Goal: Task Accomplishment & Management: Manage account settings

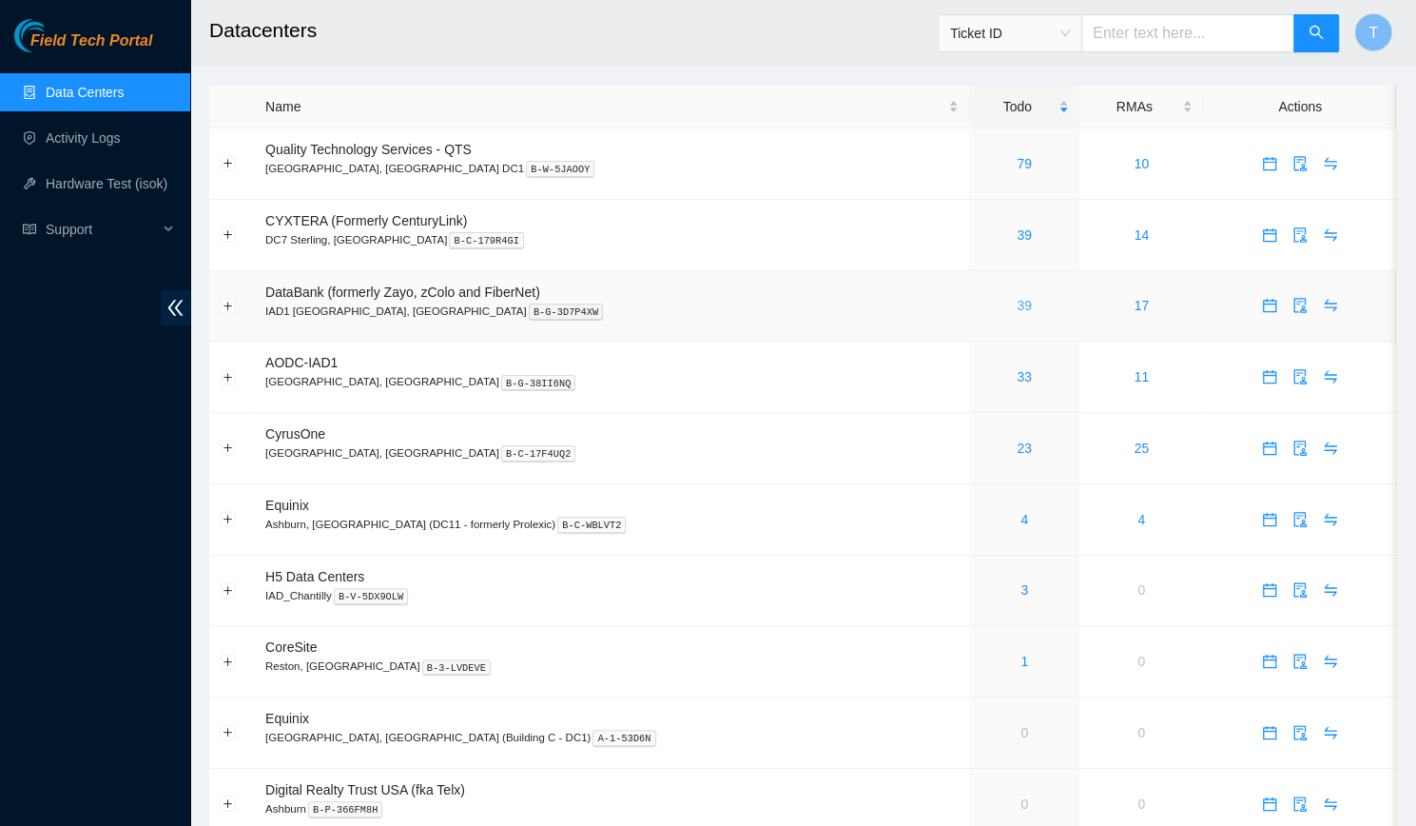
click at [1017, 305] on link "39" at bounding box center [1024, 305] width 15 height 15
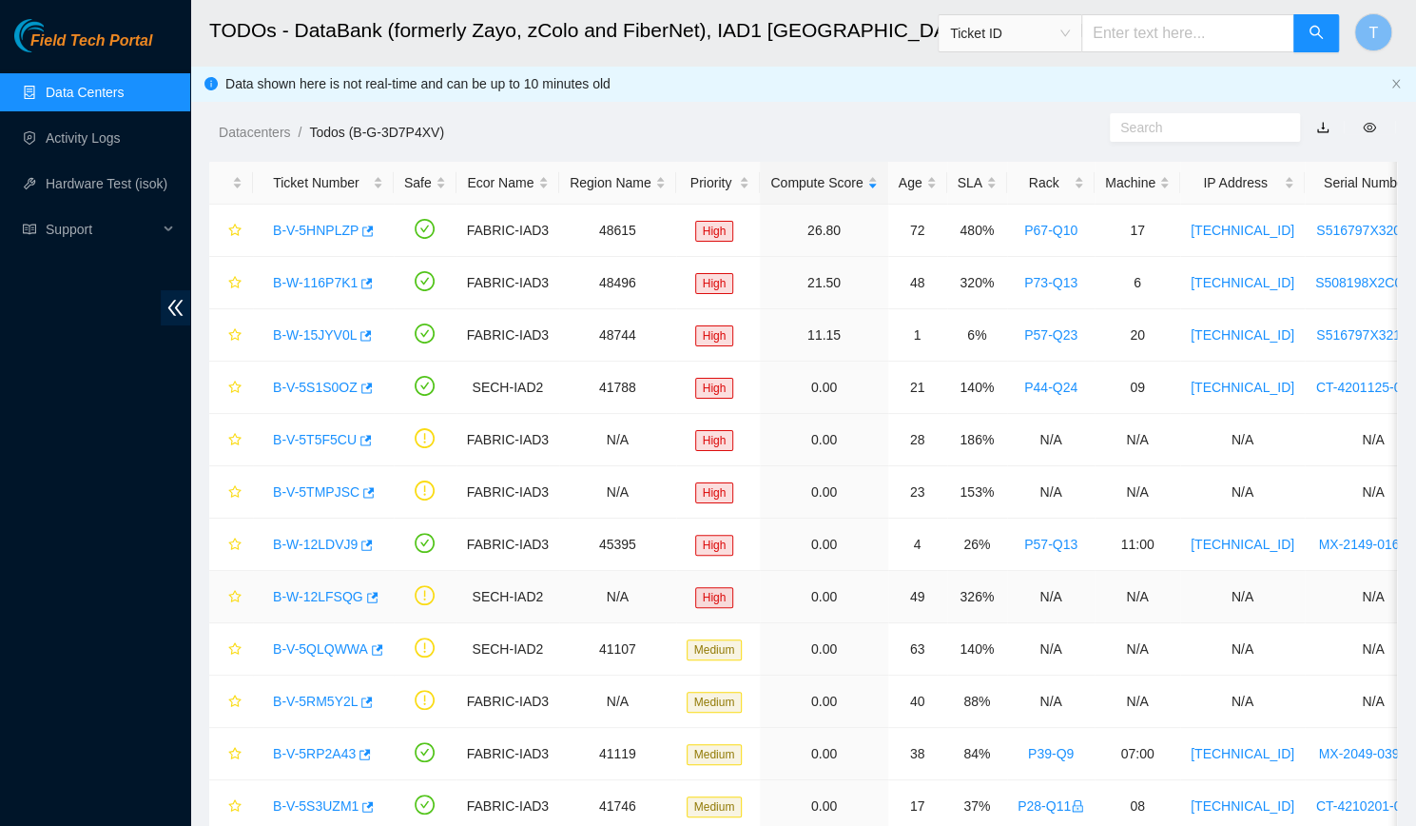
click at [807, 591] on td "0.00" at bounding box center [823, 597] width 127 height 52
click at [972, 190] on div "SLA" at bounding box center [977, 182] width 39 height 21
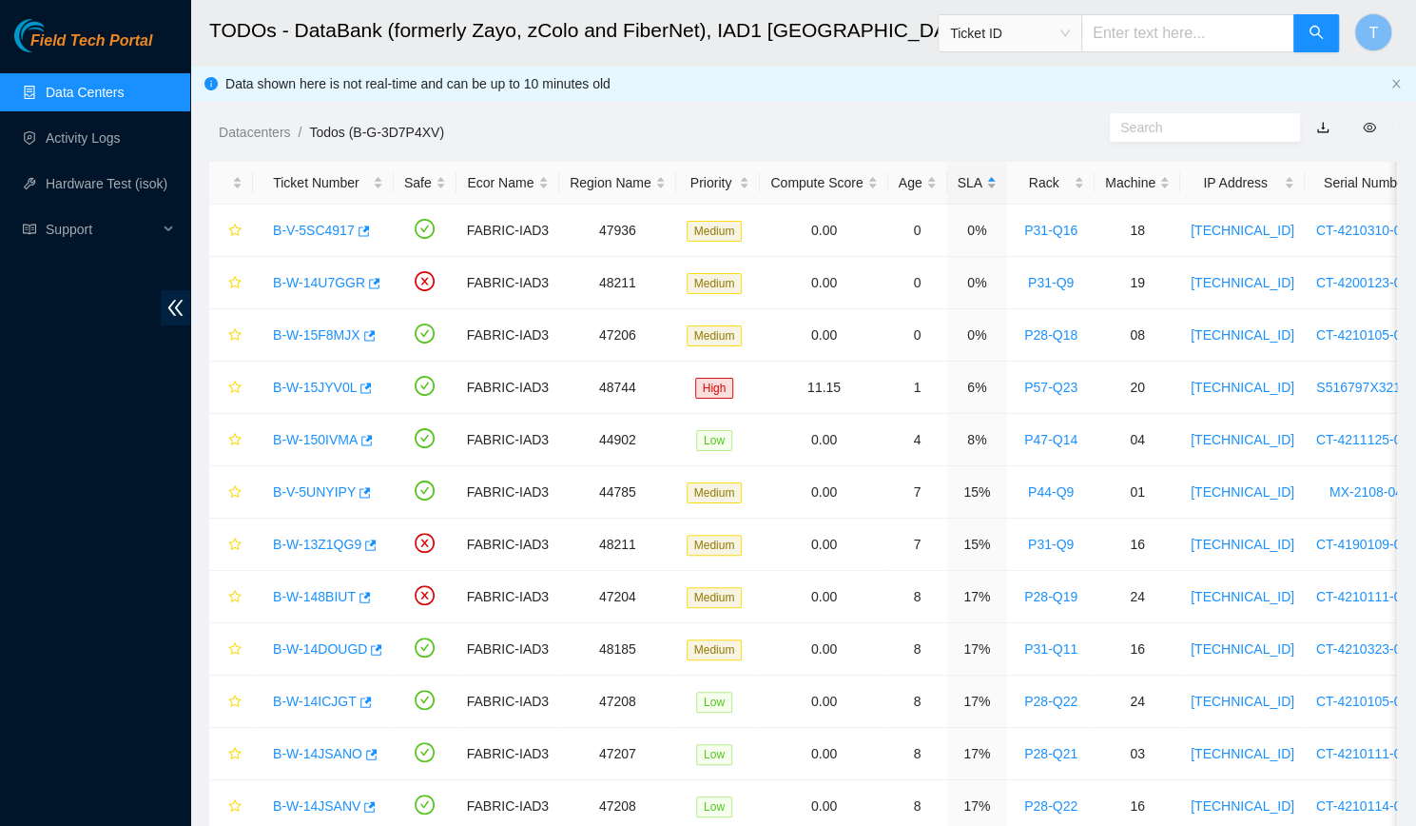
click at [972, 190] on div "SLA" at bounding box center [977, 182] width 39 height 21
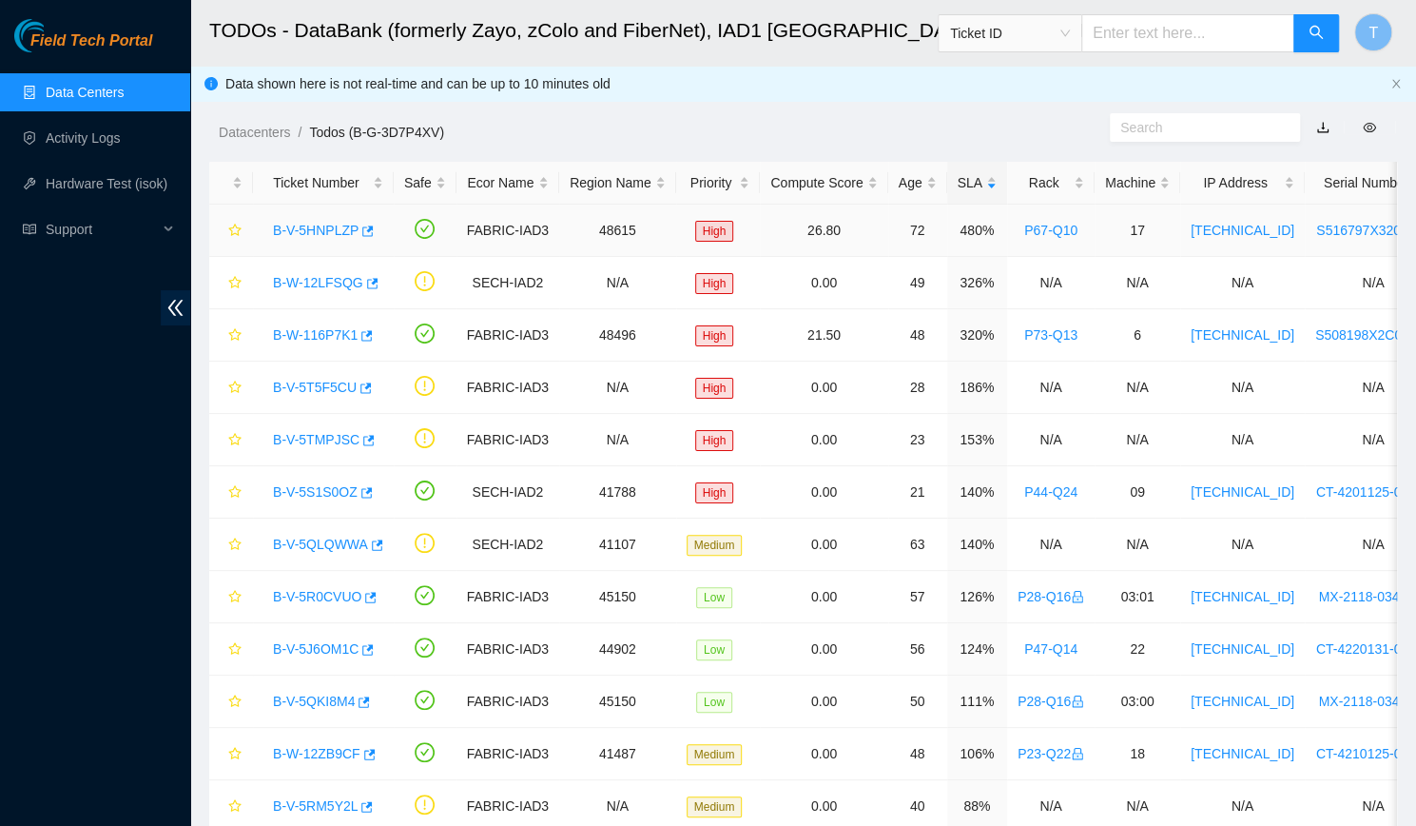
click at [327, 239] on div "B-V-5HNPLZP" at bounding box center [323, 230] width 120 height 30
click at [330, 224] on link "B-V-5HNPLZP" at bounding box center [316, 230] width 86 height 15
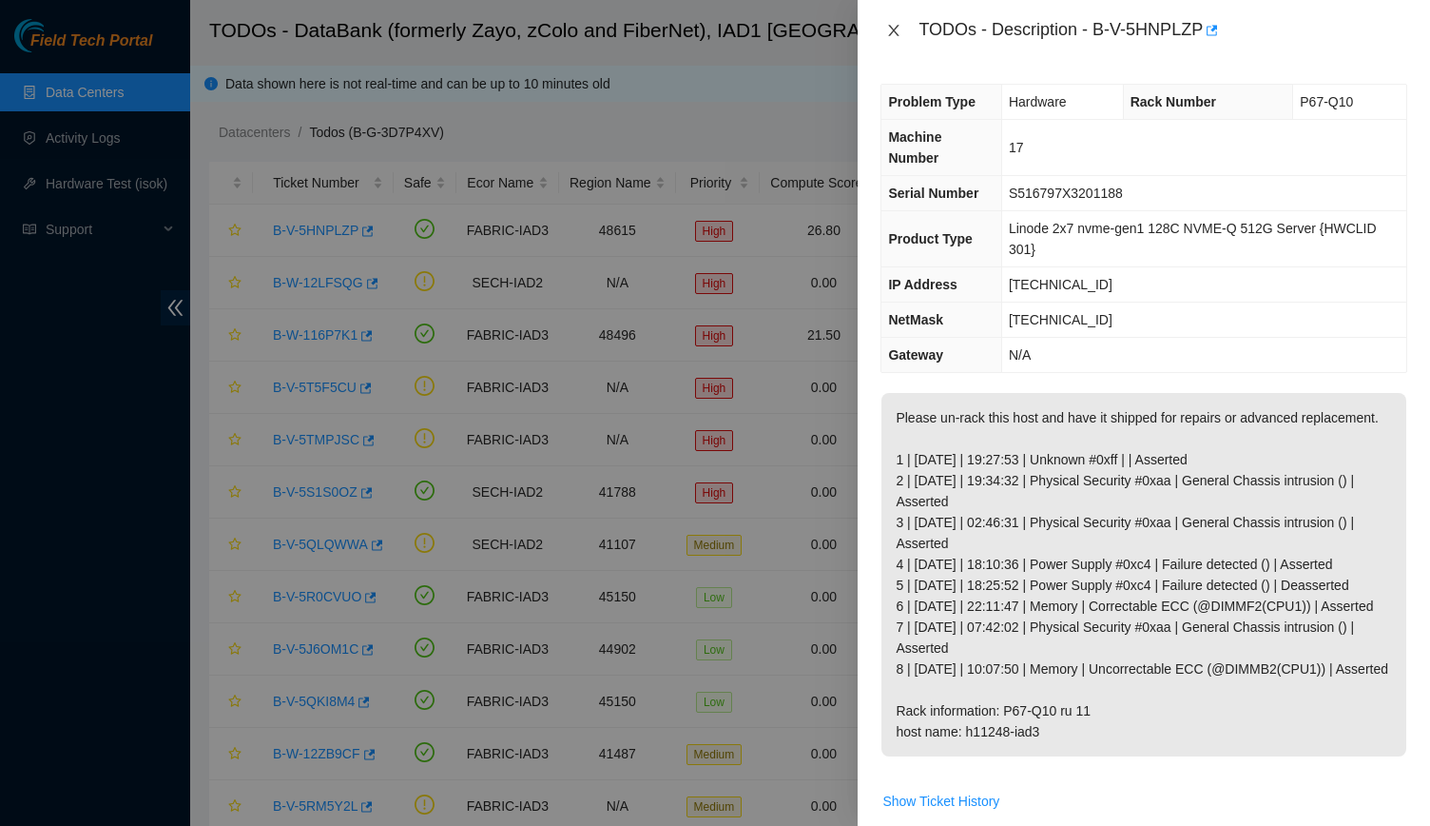
click at [896, 30] on icon "close" at bounding box center [893, 30] width 15 height 15
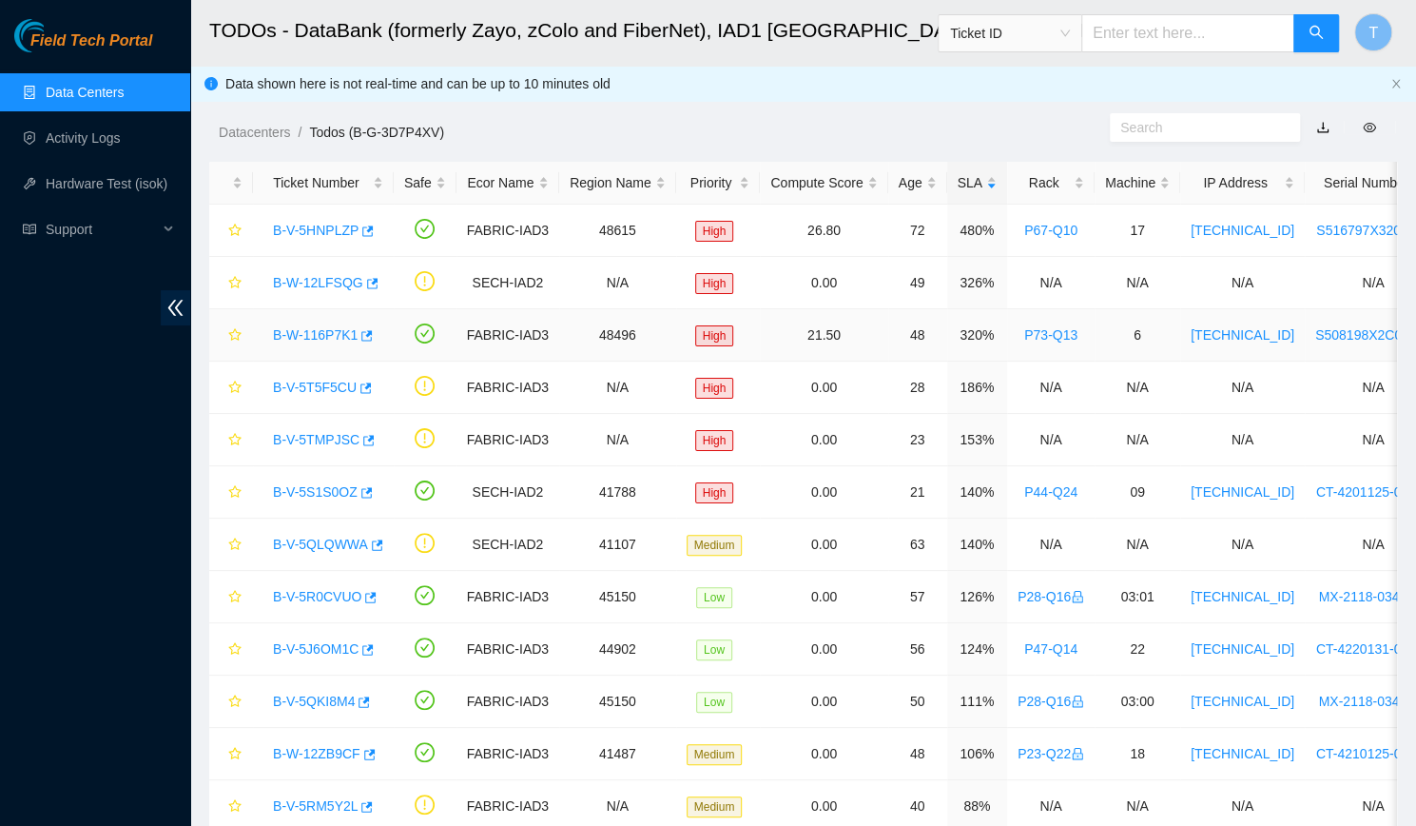
click at [317, 332] on link "B-W-116P7K1" at bounding box center [315, 334] width 85 height 15
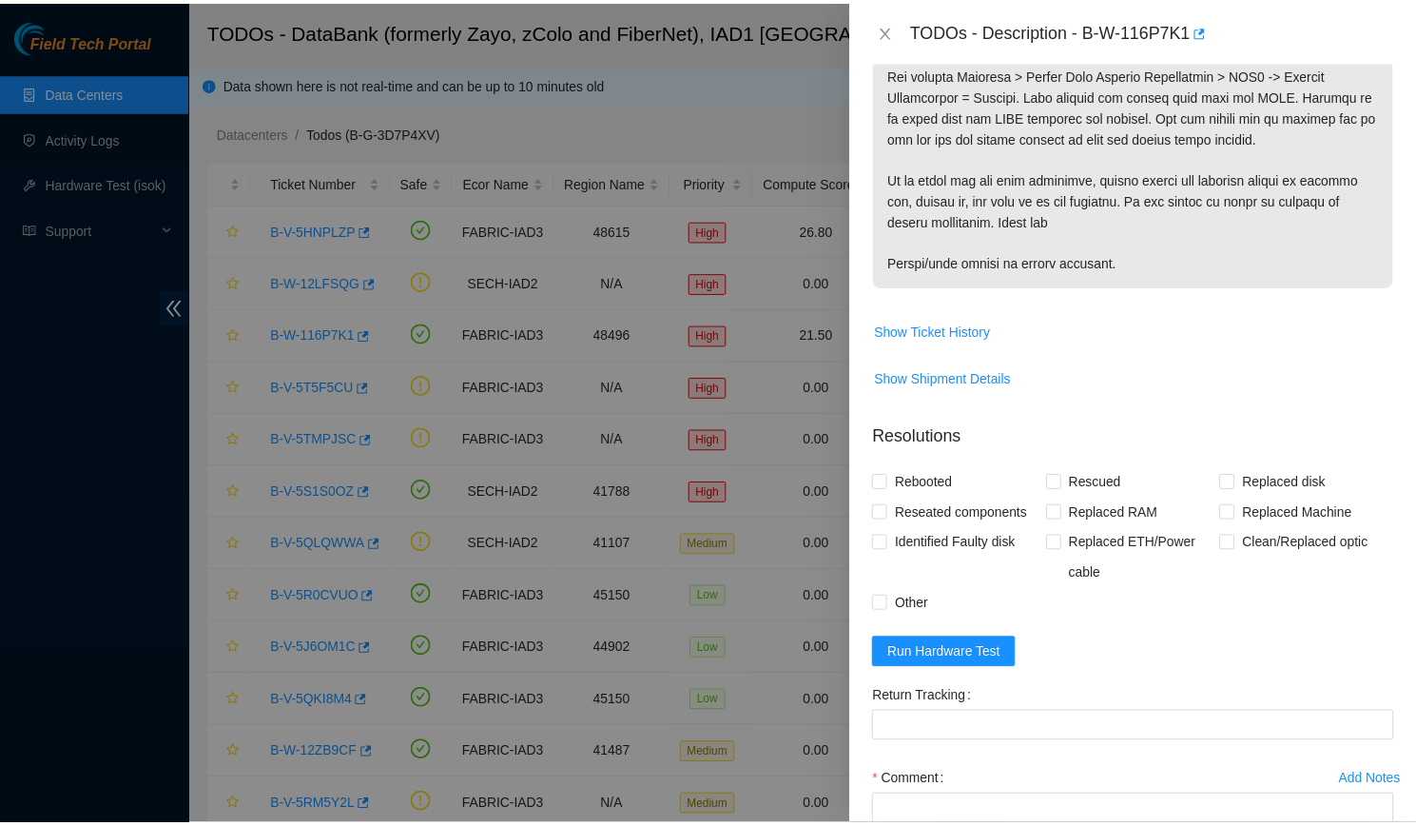
scroll to position [616, 0]
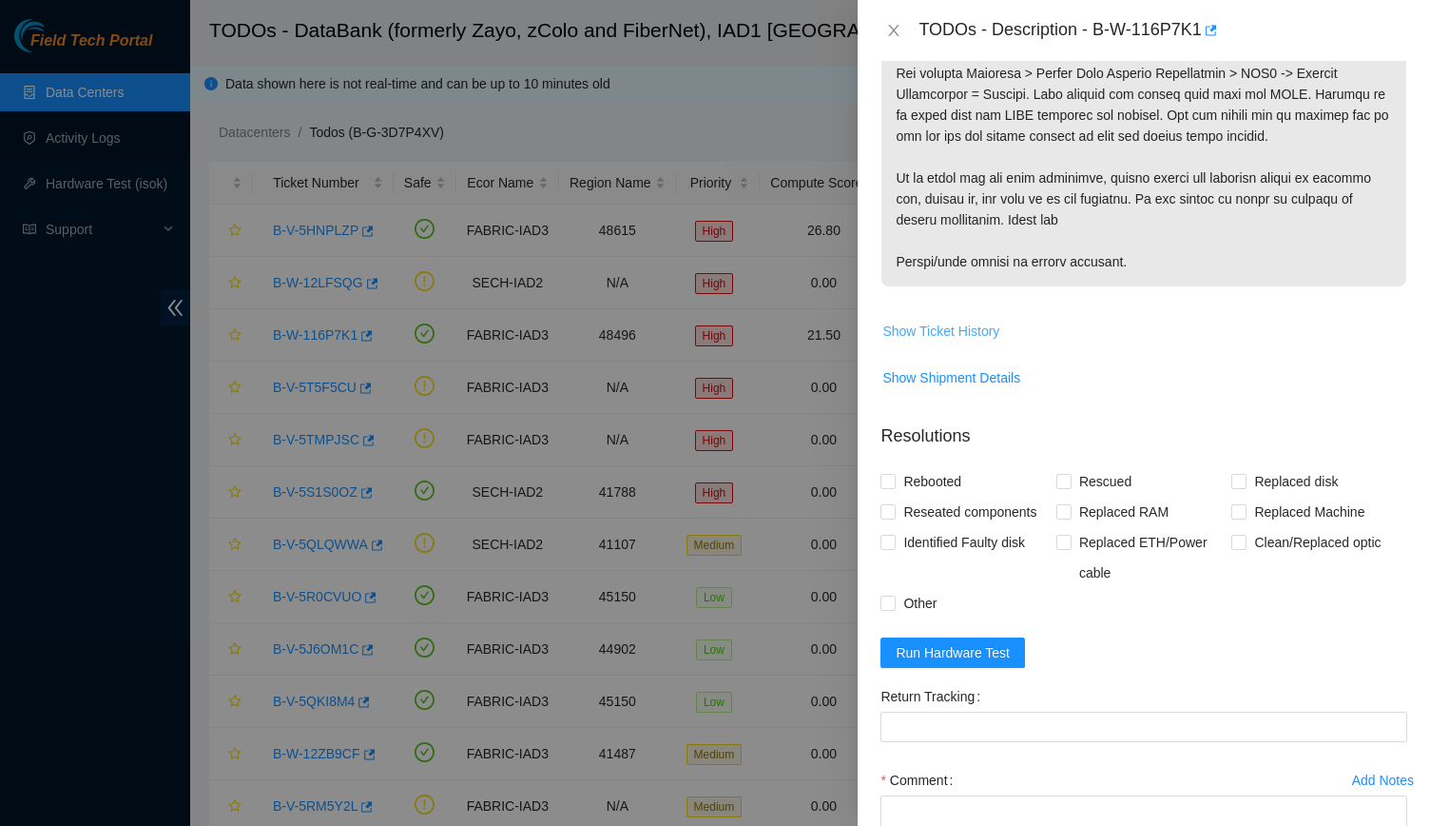
click at [938, 321] on span "Show Ticket History" at bounding box center [941, 331] width 117 height 21
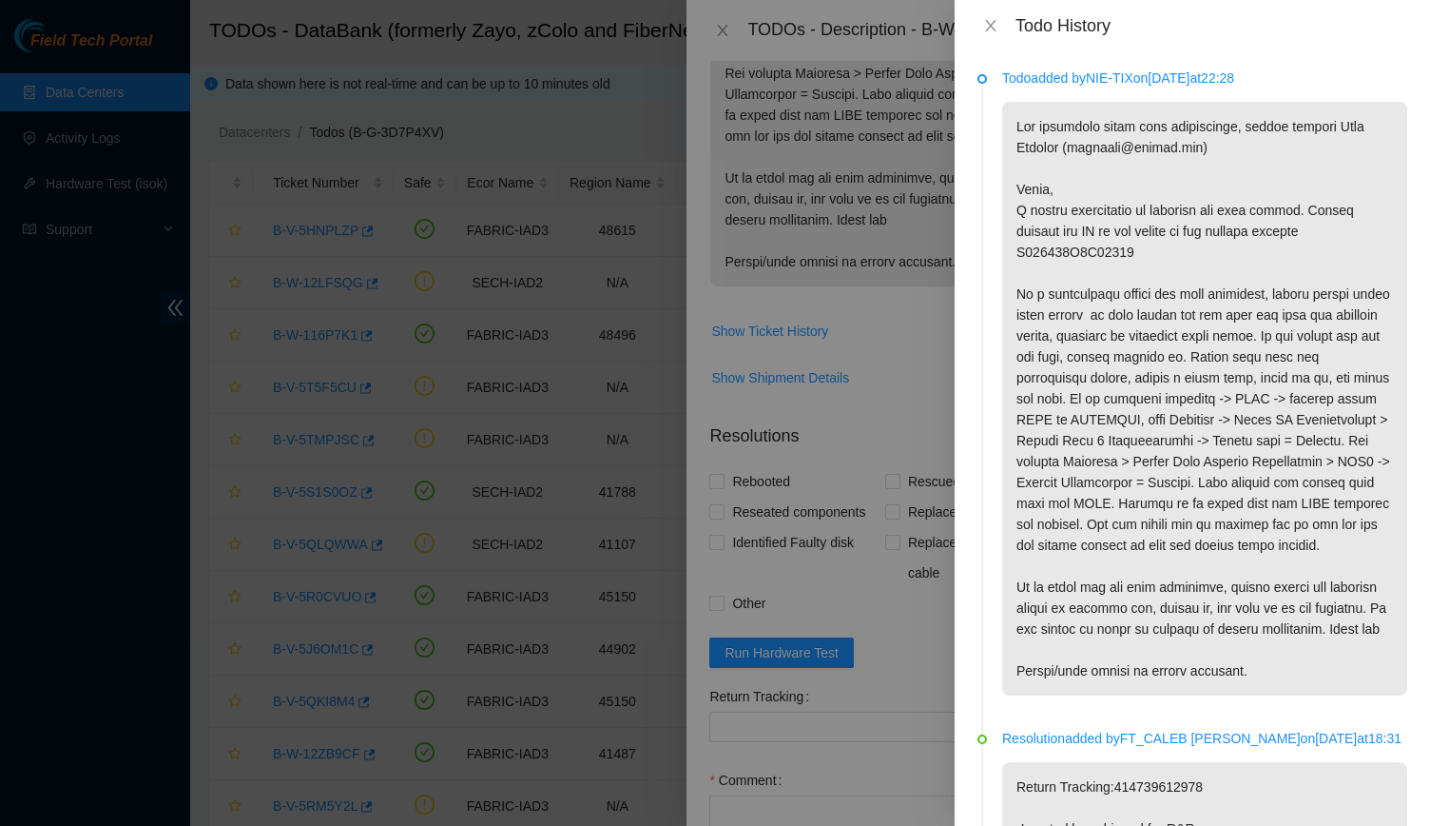
click at [973, 41] on div "Todo History" at bounding box center [1193, 25] width 476 height 51
click at [987, 25] on icon "close" at bounding box center [990, 25] width 15 height 15
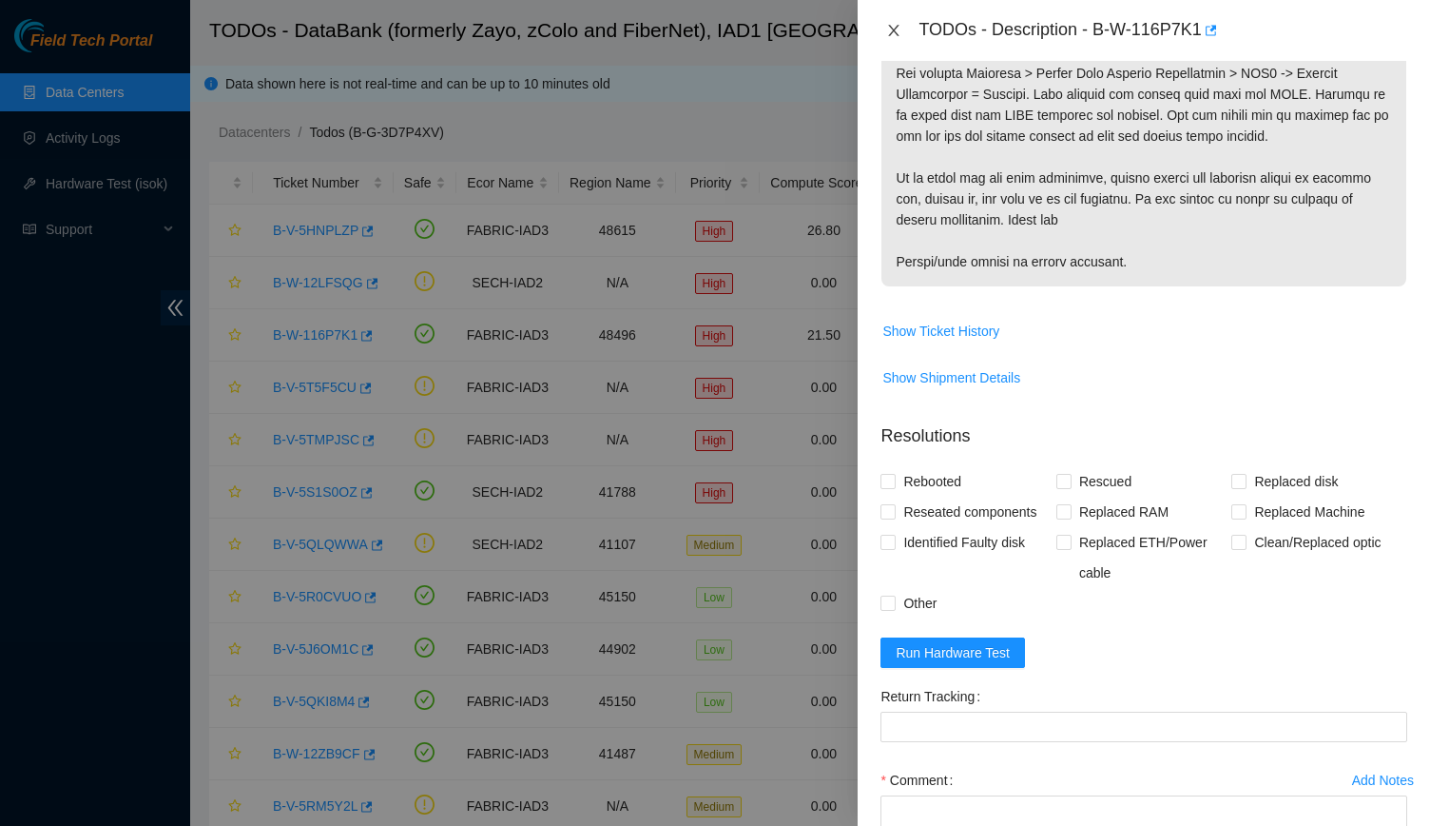
click at [887, 28] on icon "close" at bounding box center [893, 30] width 15 height 15
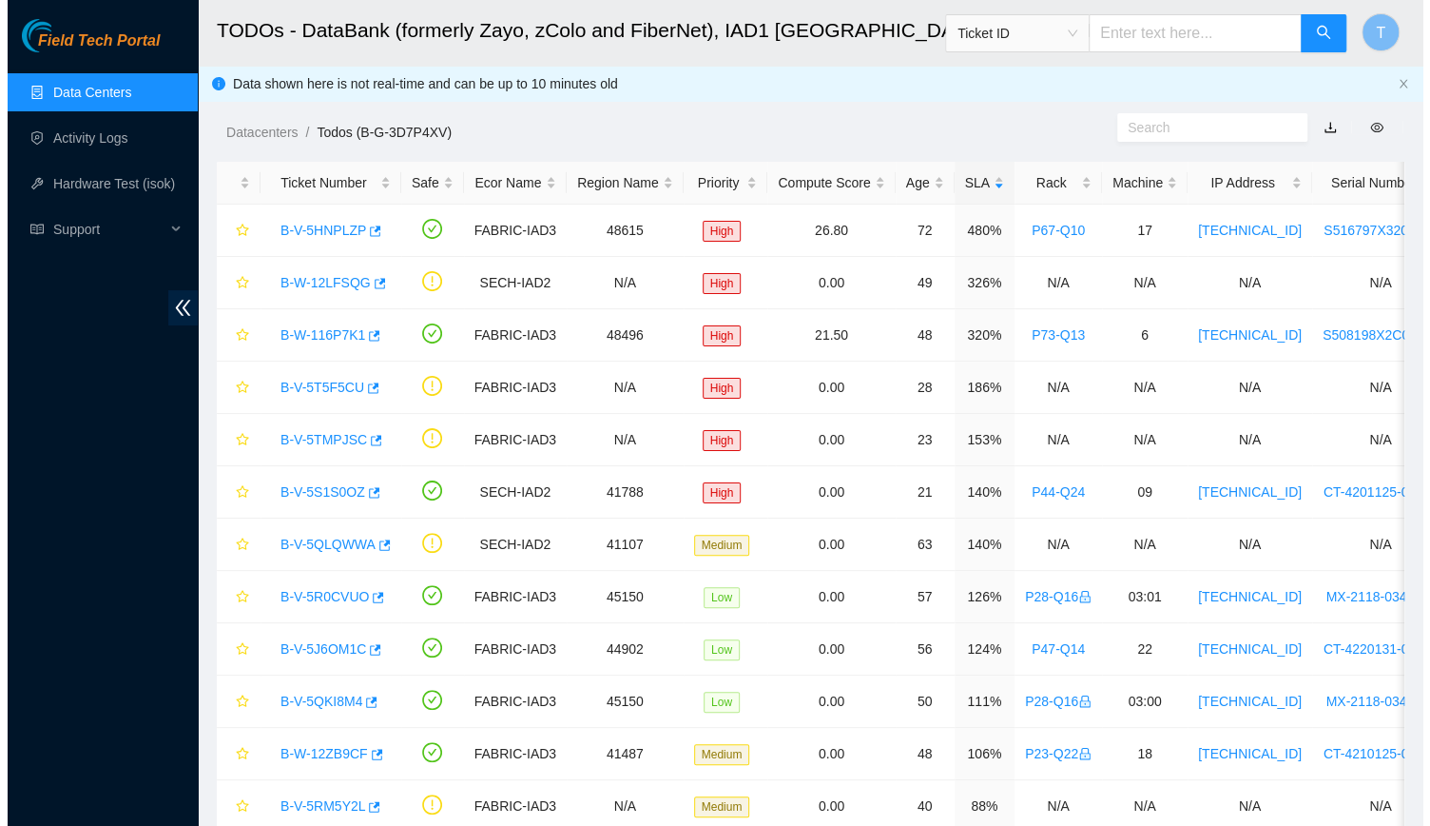
scroll to position [427, 0]
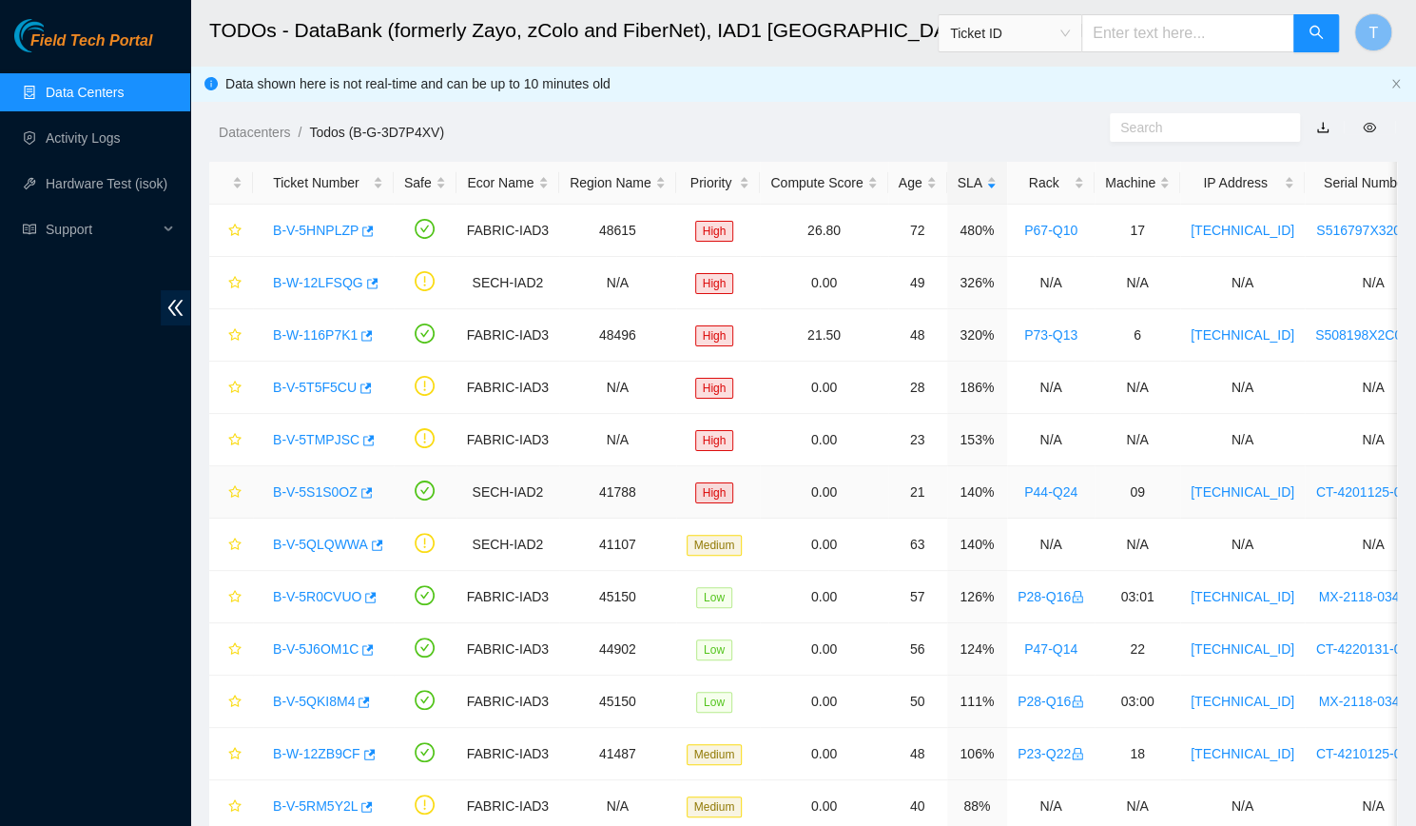
click at [310, 488] on link "B-V-5S1S0OZ" at bounding box center [315, 491] width 85 height 15
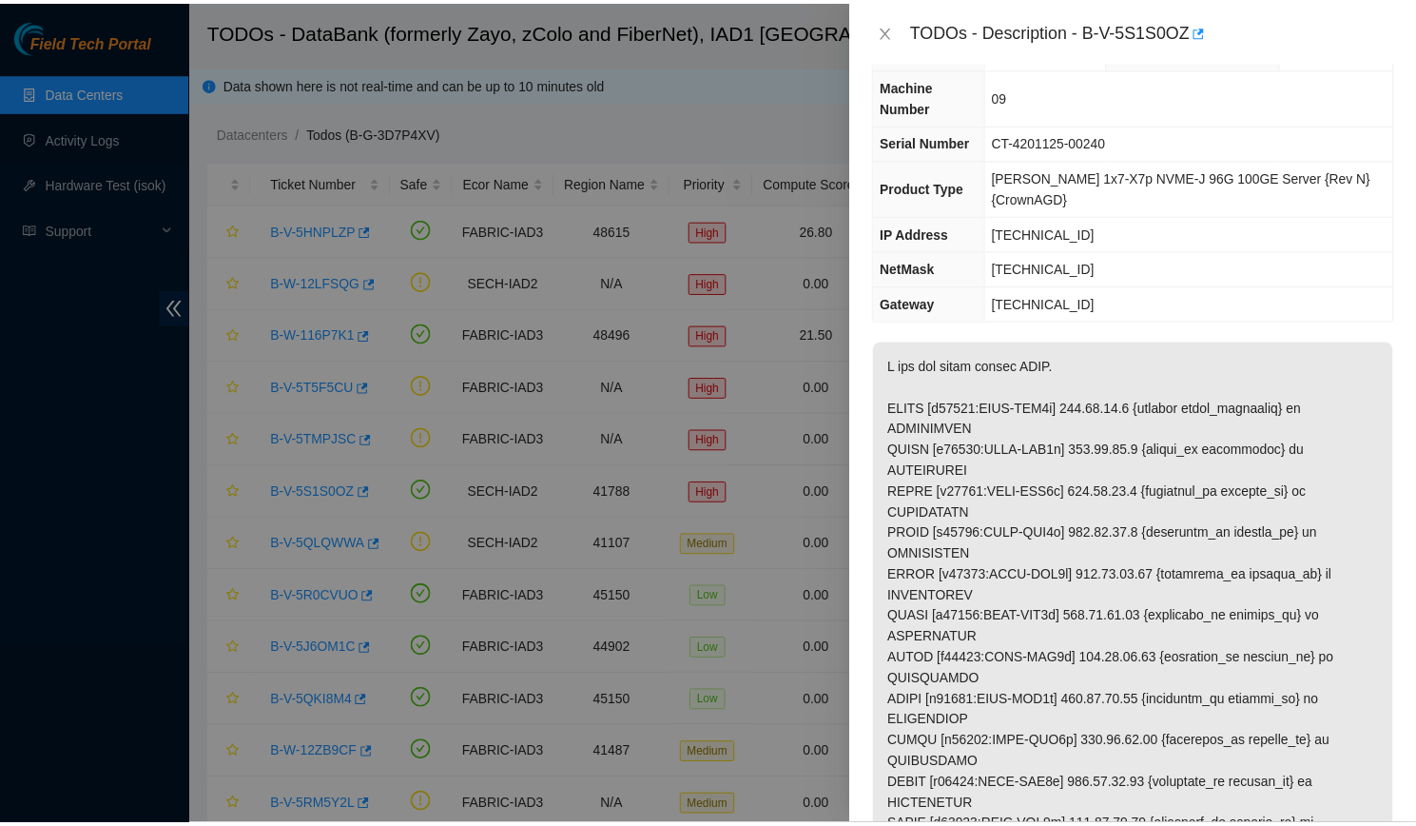
scroll to position [49, 0]
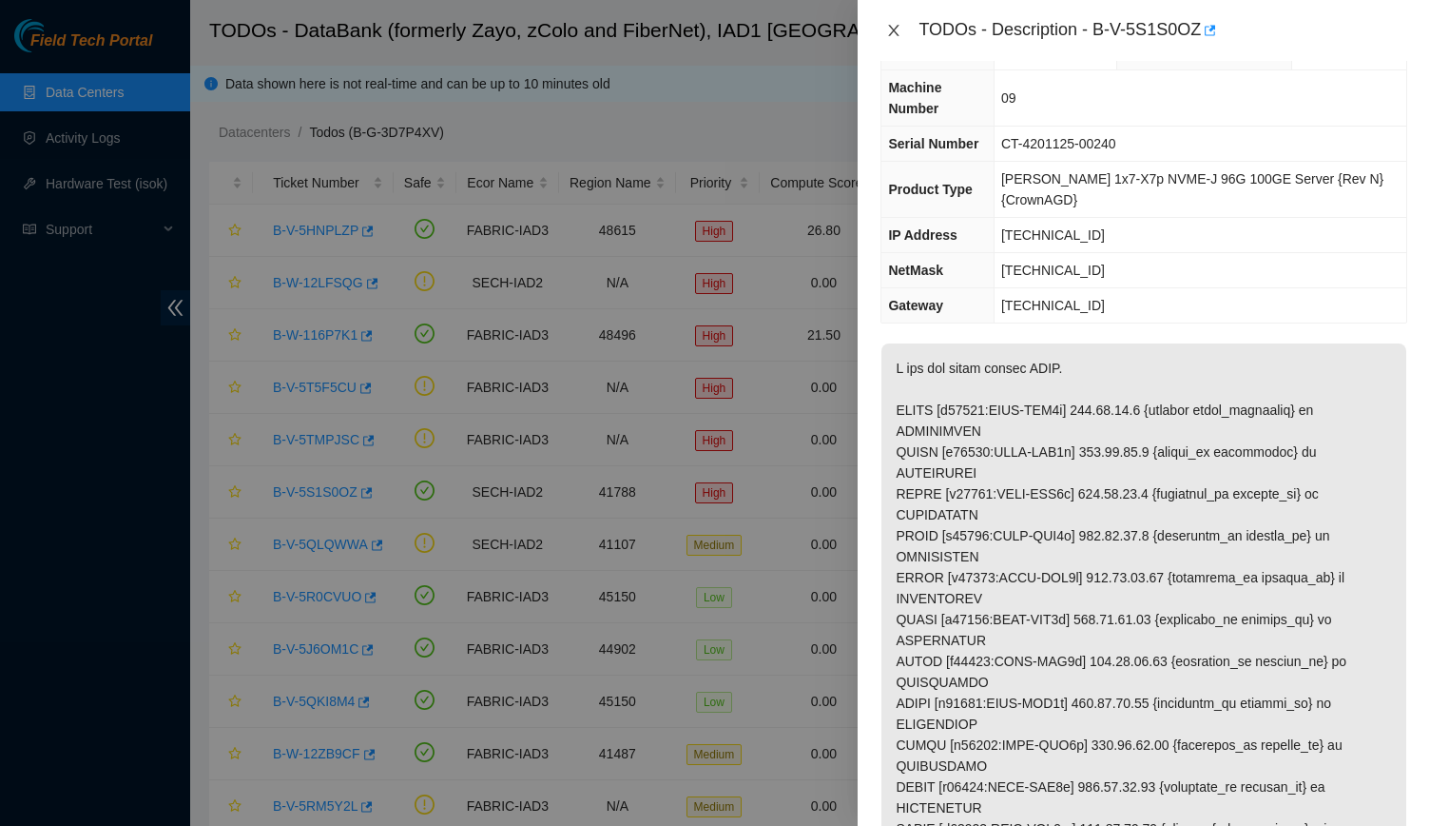
click at [885, 35] on button "Close" at bounding box center [894, 31] width 27 height 18
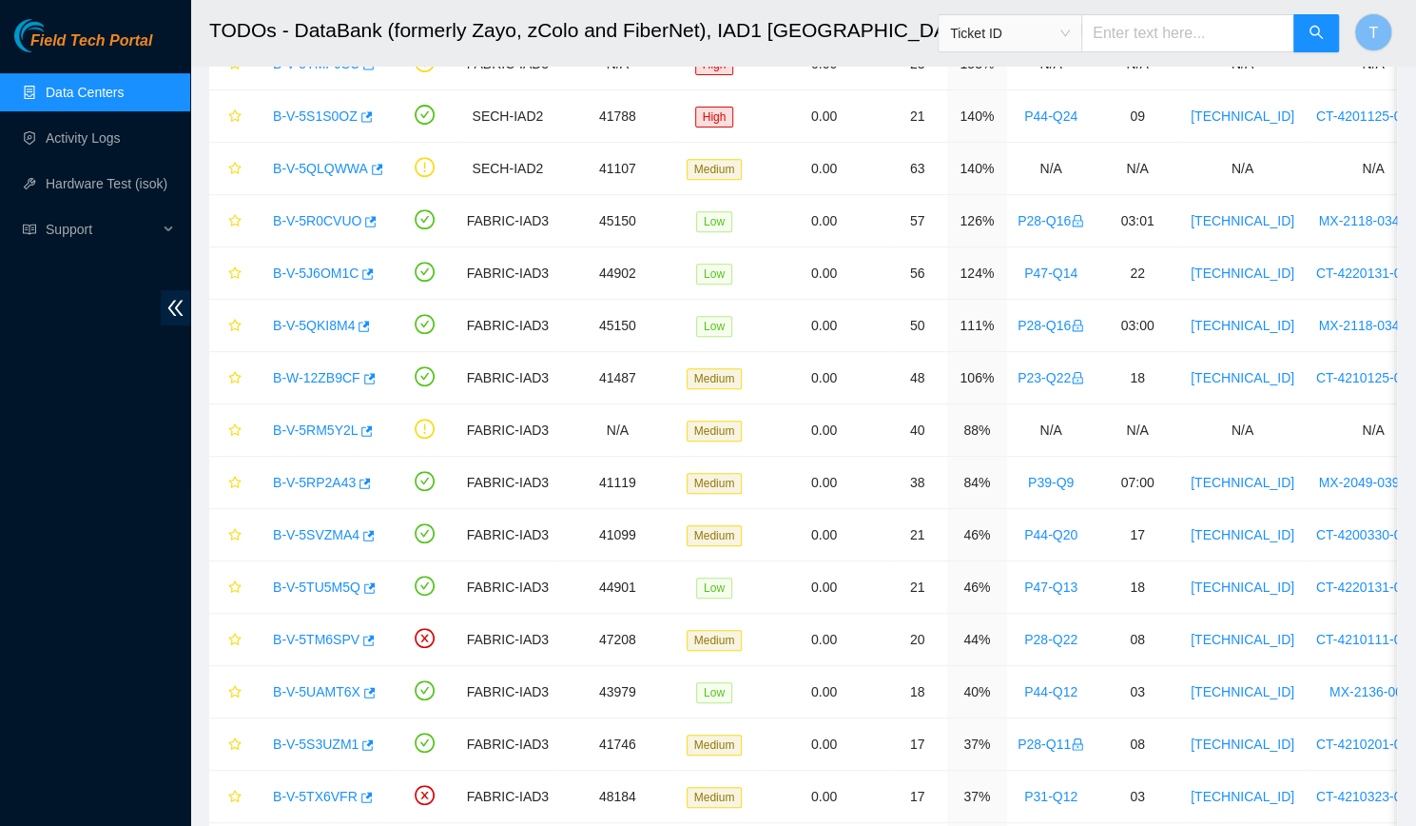
scroll to position [377, 0]
click at [332, 269] on link "B-V-5J6OM1C" at bounding box center [316, 271] width 86 height 15
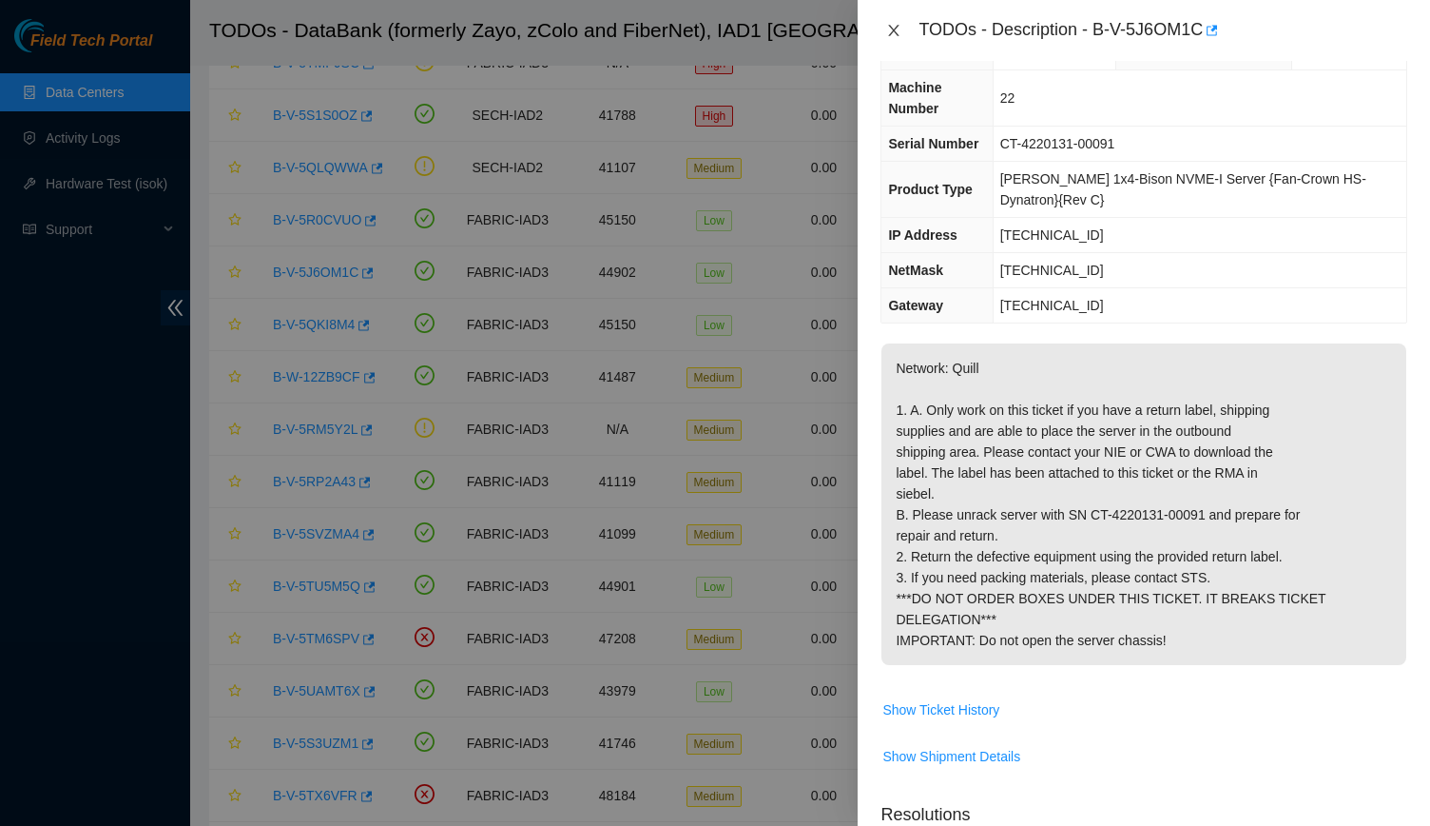
click at [890, 22] on button "Close" at bounding box center [894, 31] width 27 height 18
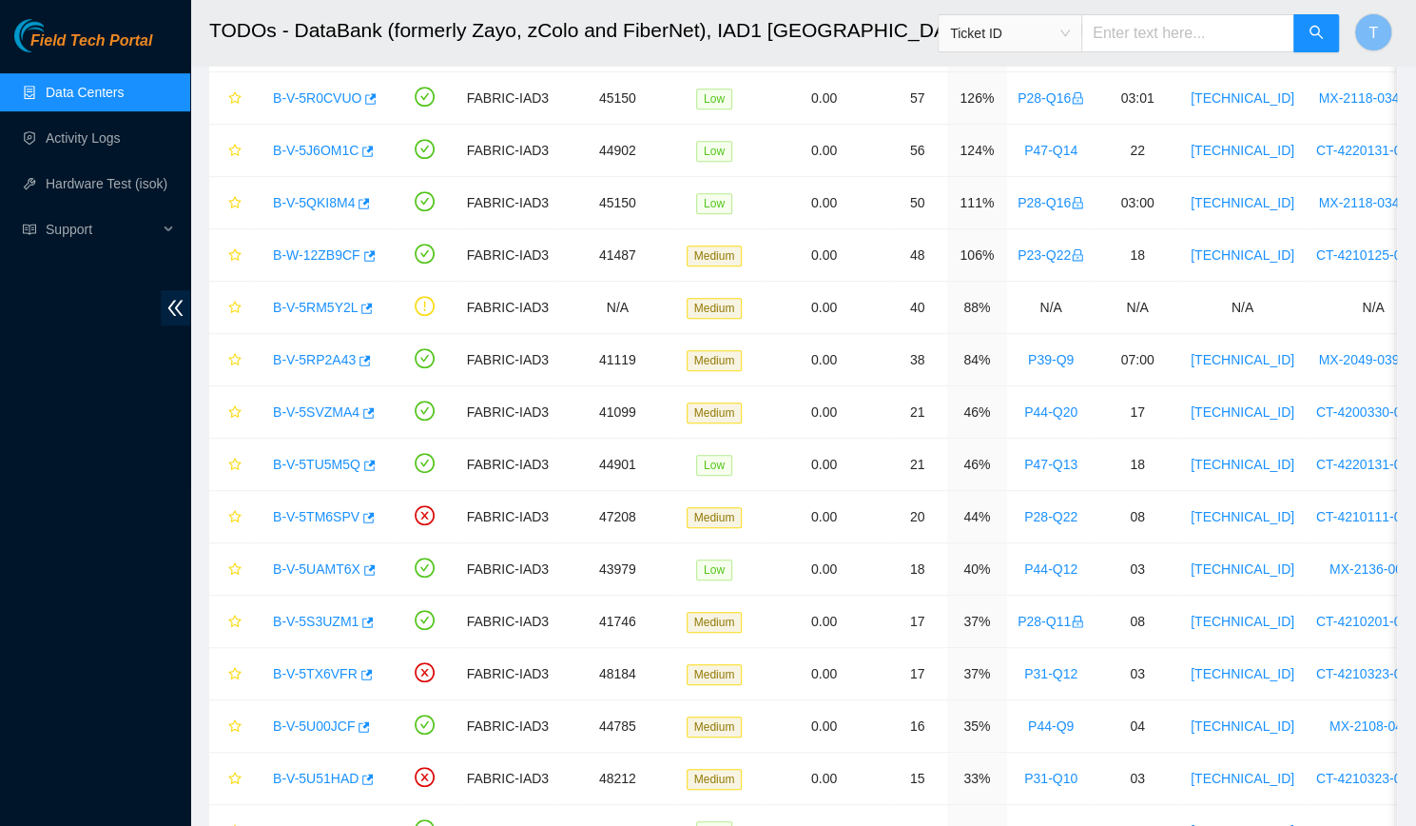
scroll to position [491, 0]
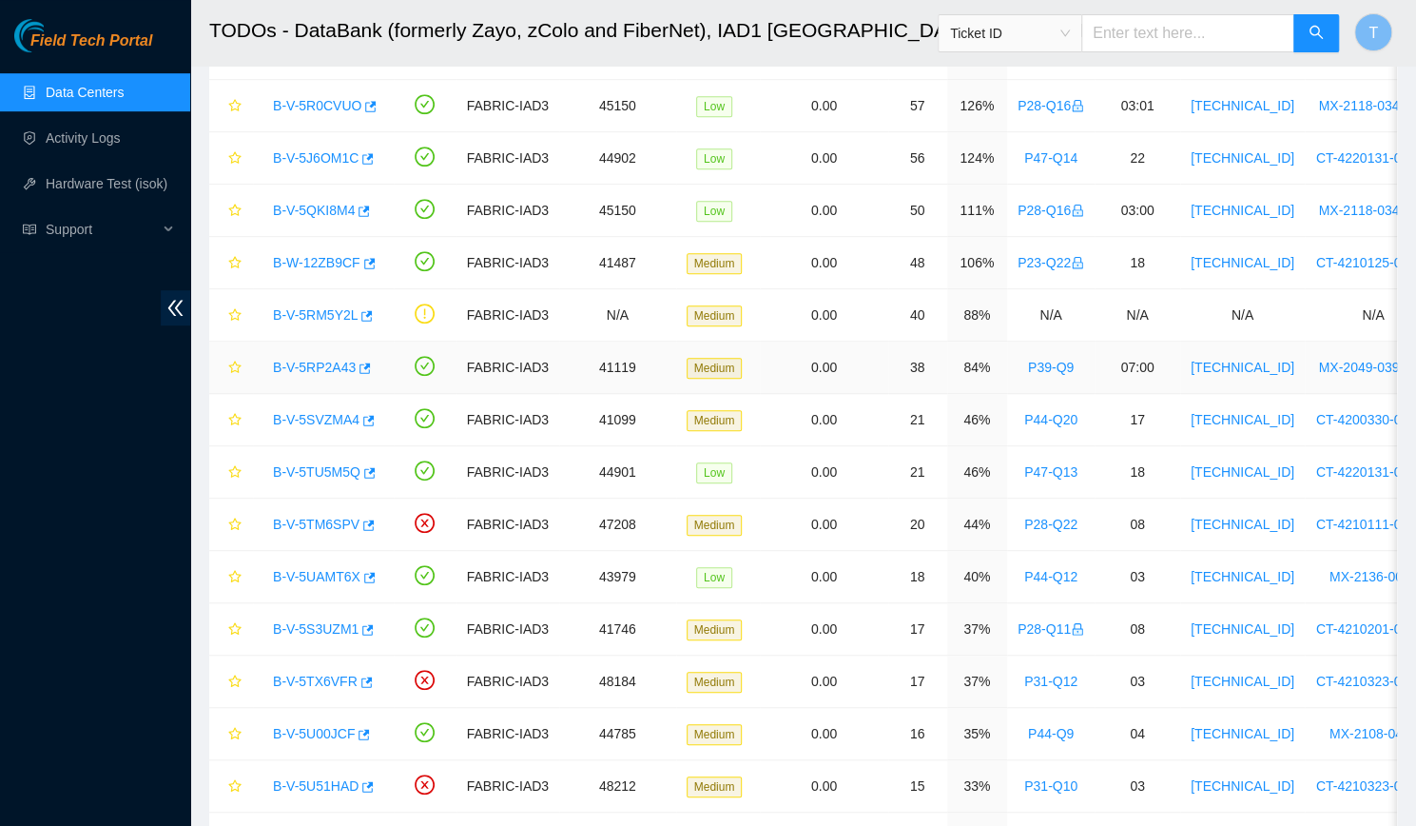
click at [315, 360] on link "B-V-5RP2A43" at bounding box center [314, 367] width 83 height 15
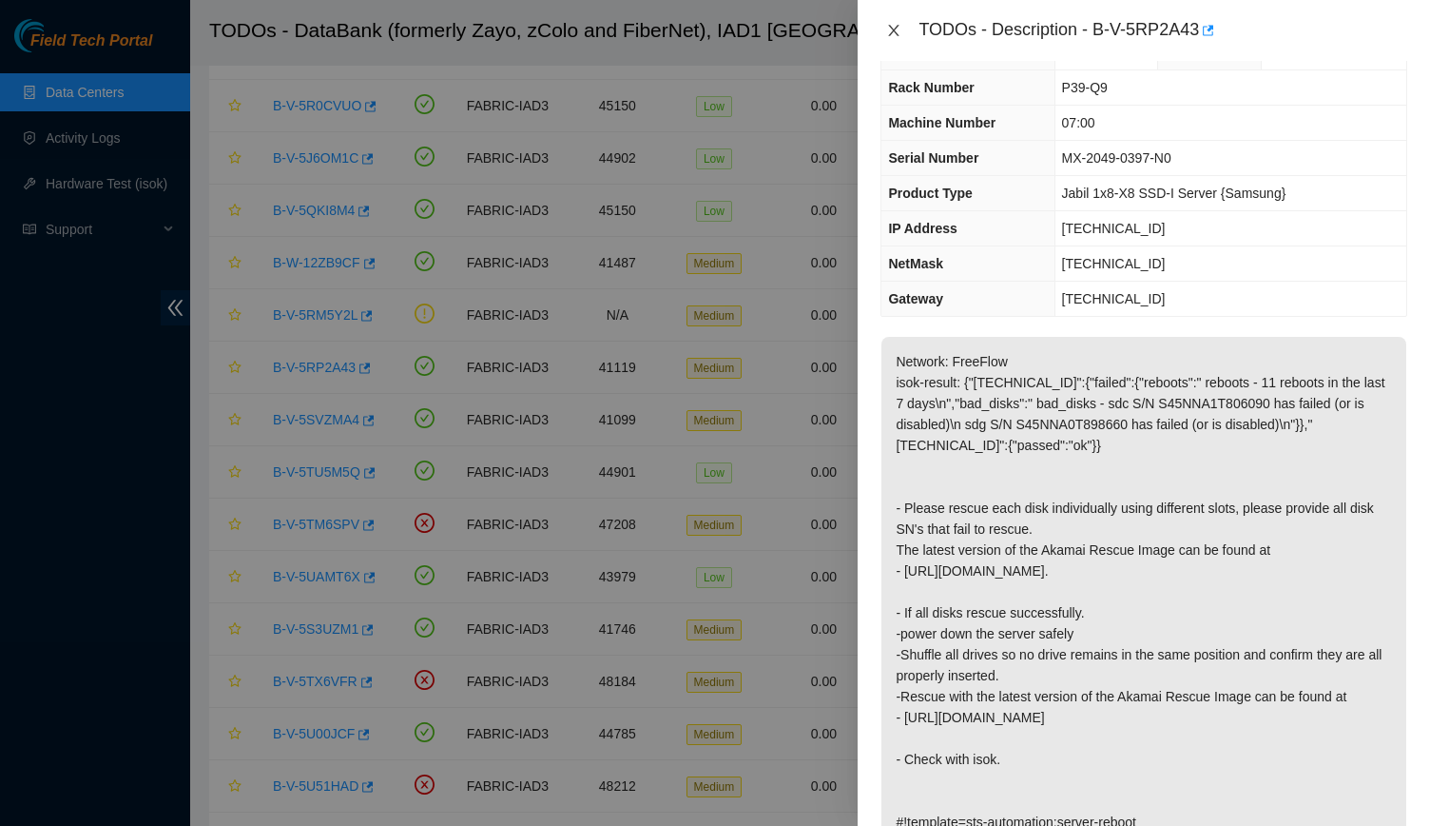
click at [888, 25] on icon "close" at bounding box center [893, 30] width 15 height 15
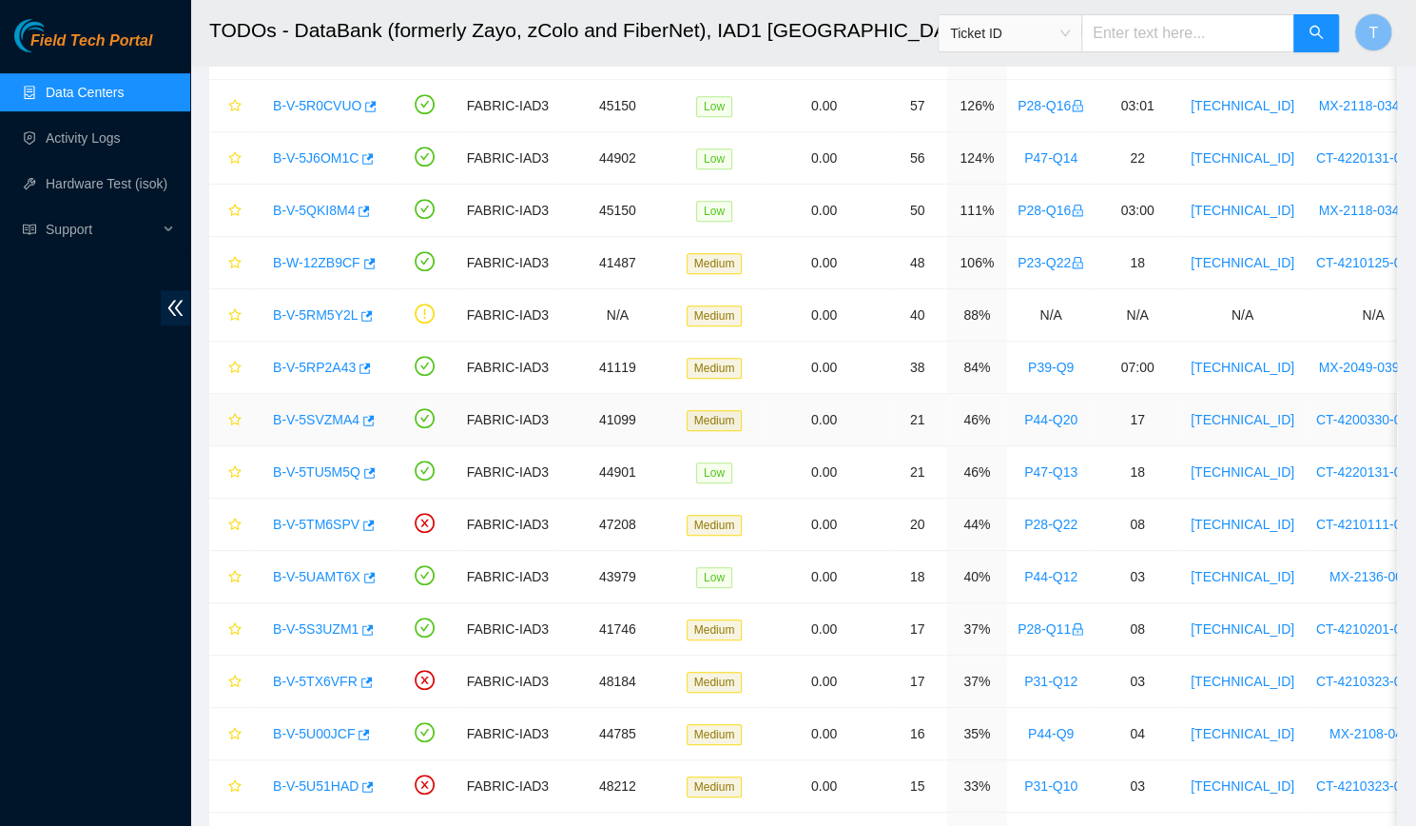
click at [333, 419] on link "B-V-5SVZMA4" at bounding box center [316, 419] width 87 height 15
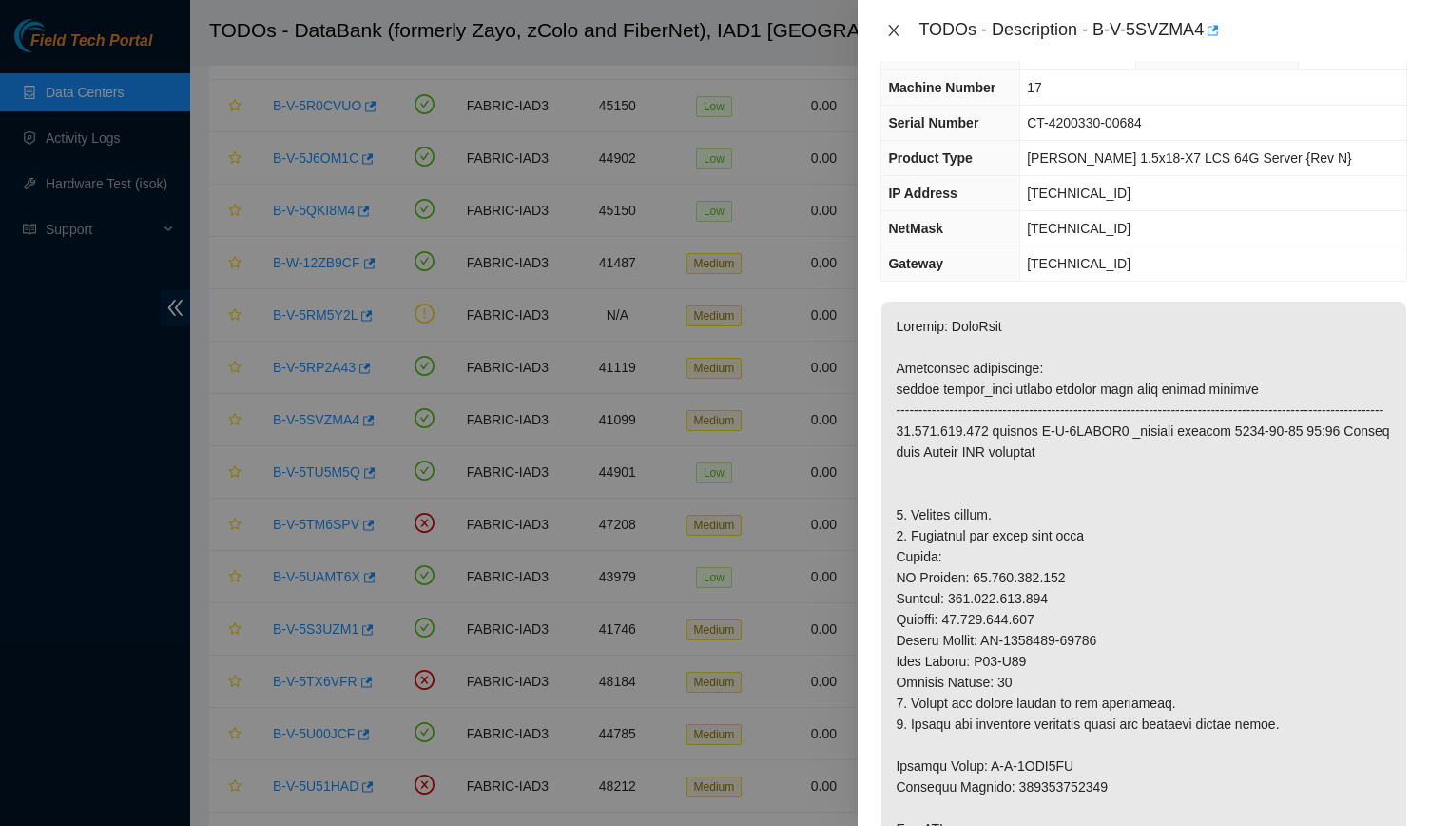
click at [889, 30] on icon "close" at bounding box center [893, 30] width 15 height 15
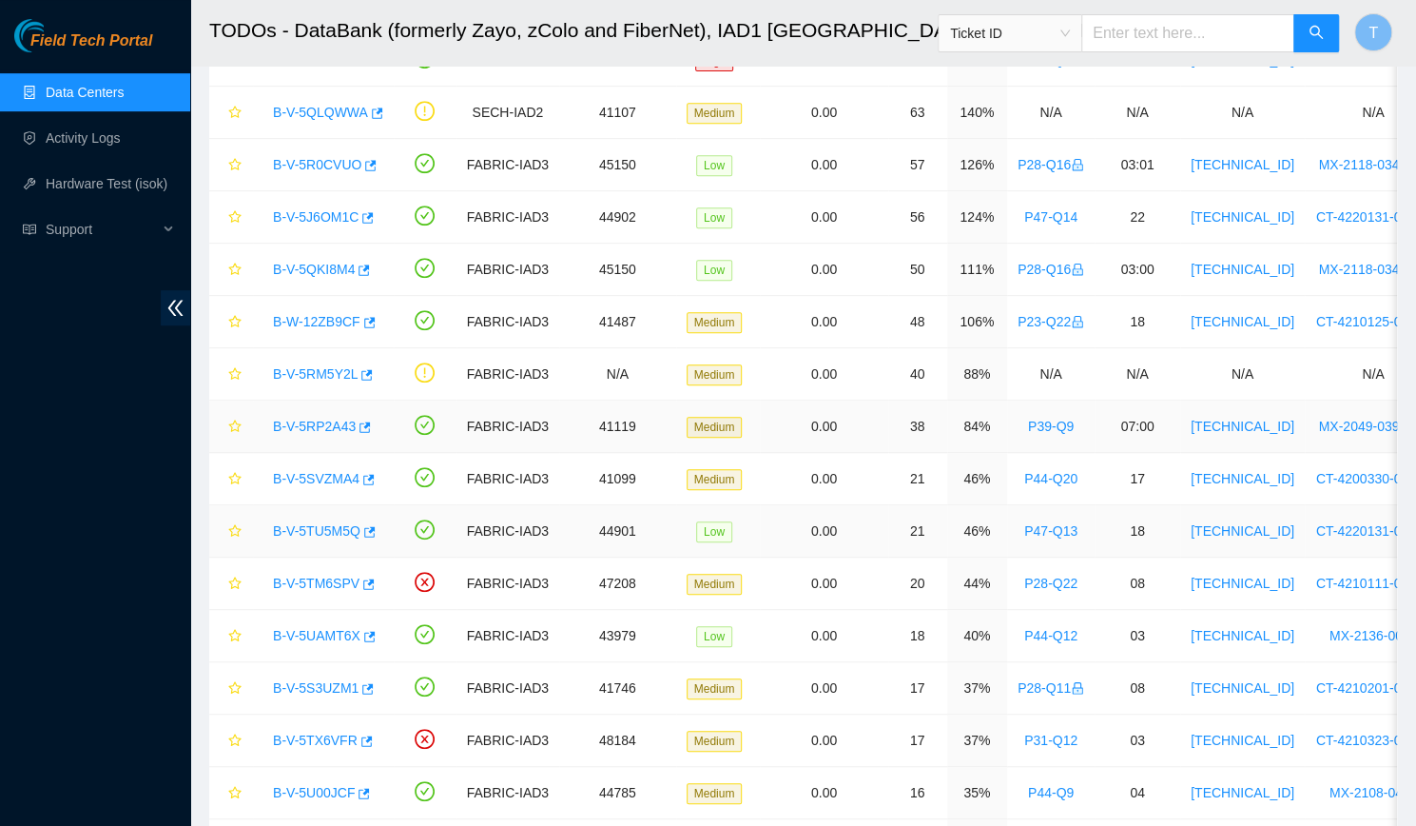
scroll to position [431, 0]
click at [295, 367] on link "B-V-5RM5Y2L" at bounding box center [315, 374] width 85 height 15
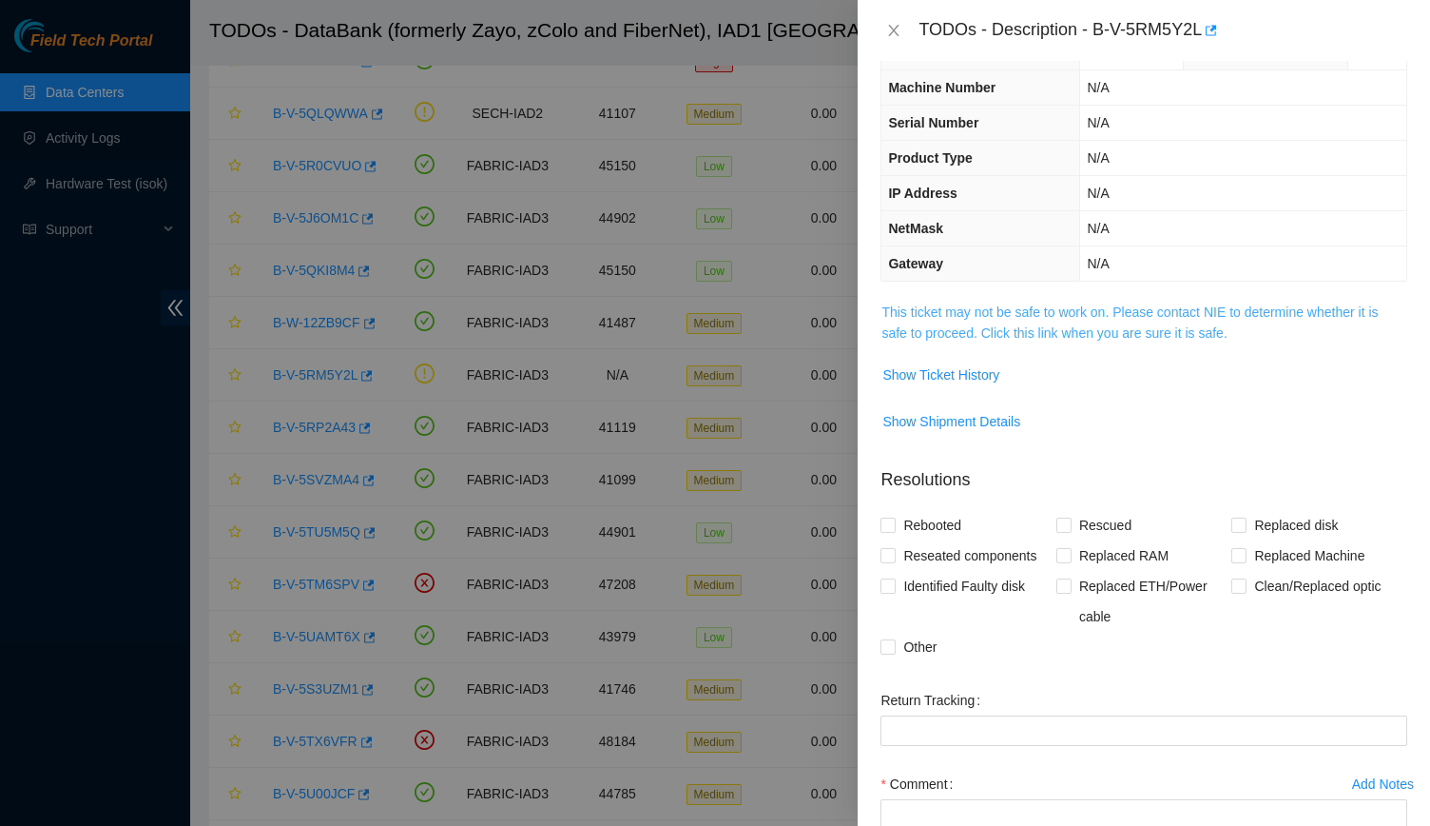
click at [1021, 315] on link "This ticket may not be safe to work on. Please contact NIE to determine whether…" at bounding box center [1130, 322] width 496 height 36
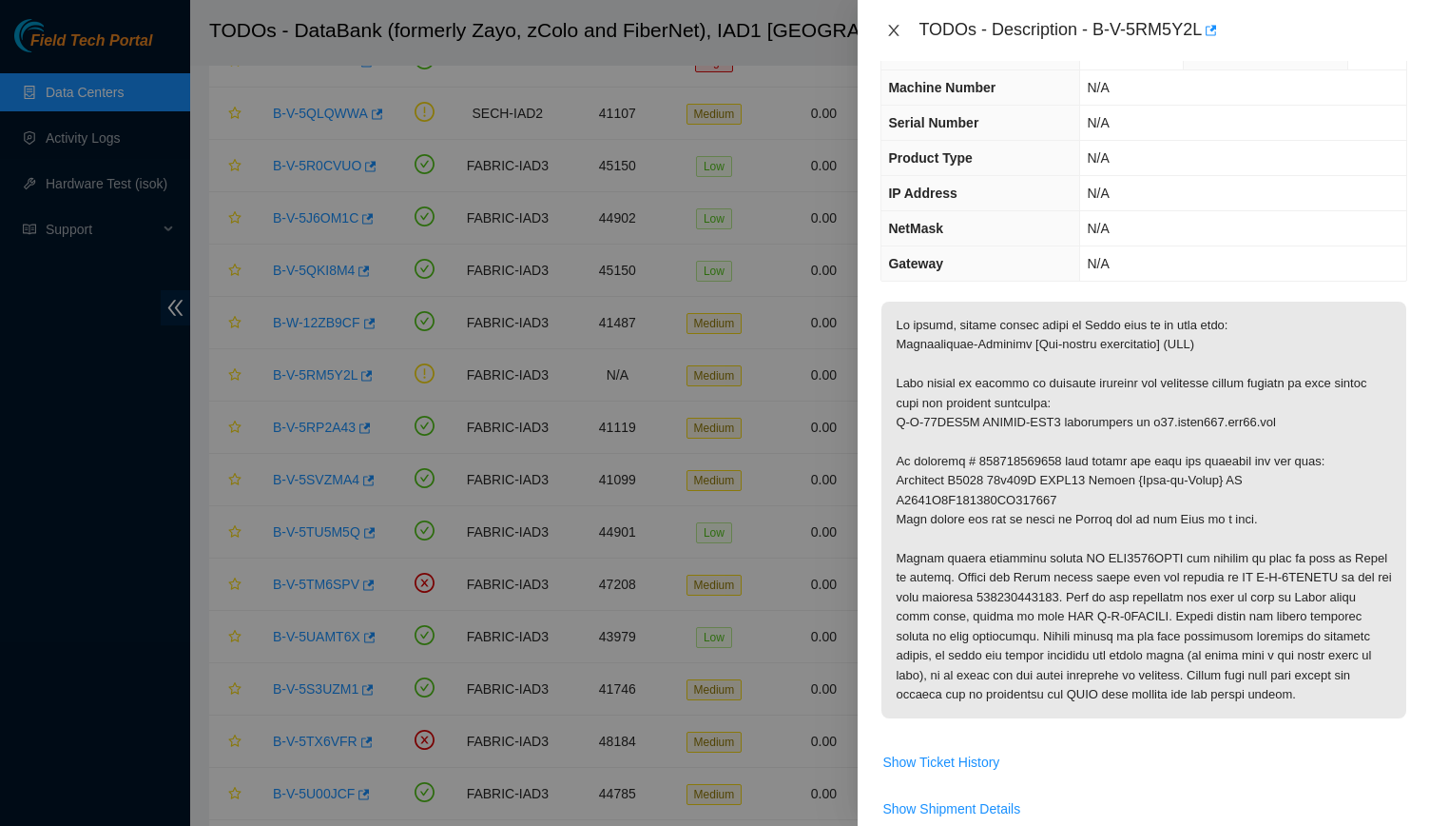
click at [890, 34] on icon "close" at bounding box center [893, 30] width 15 height 15
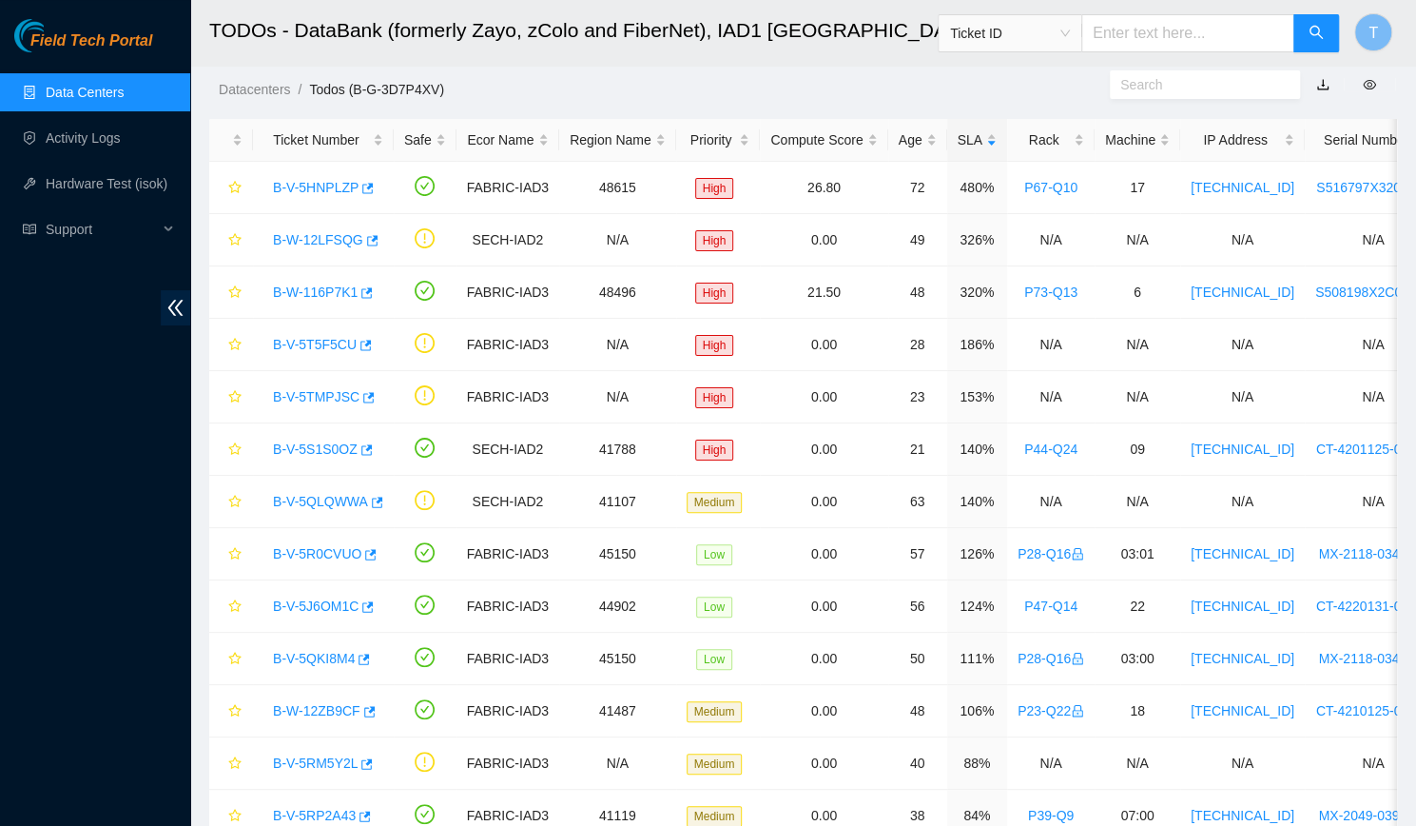
scroll to position [45, 0]
click at [114, 88] on link "Data Centers" at bounding box center [85, 92] width 78 height 15
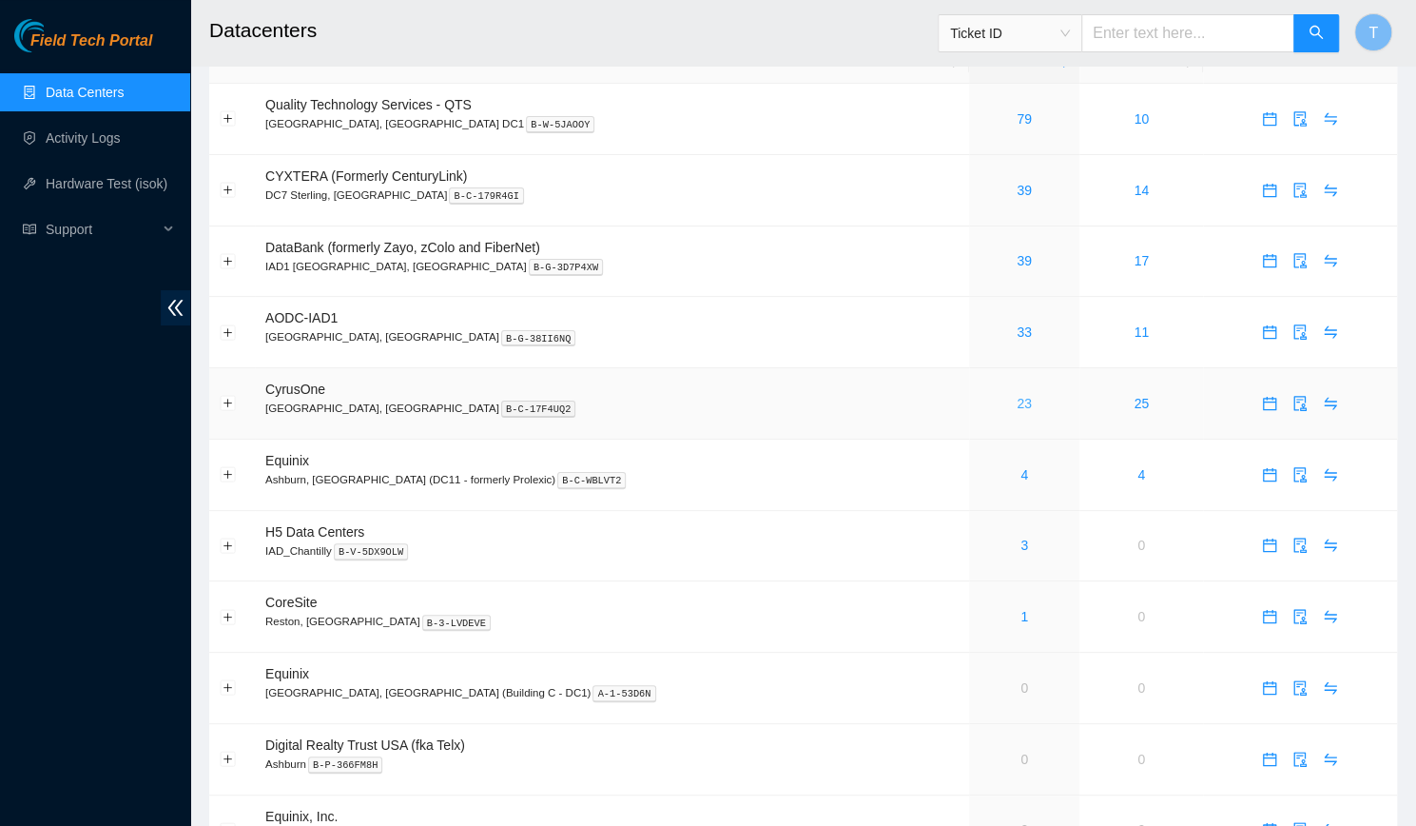
click at [1017, 402] on link "23" at bounding box center [1024, 403] width 15 height 15
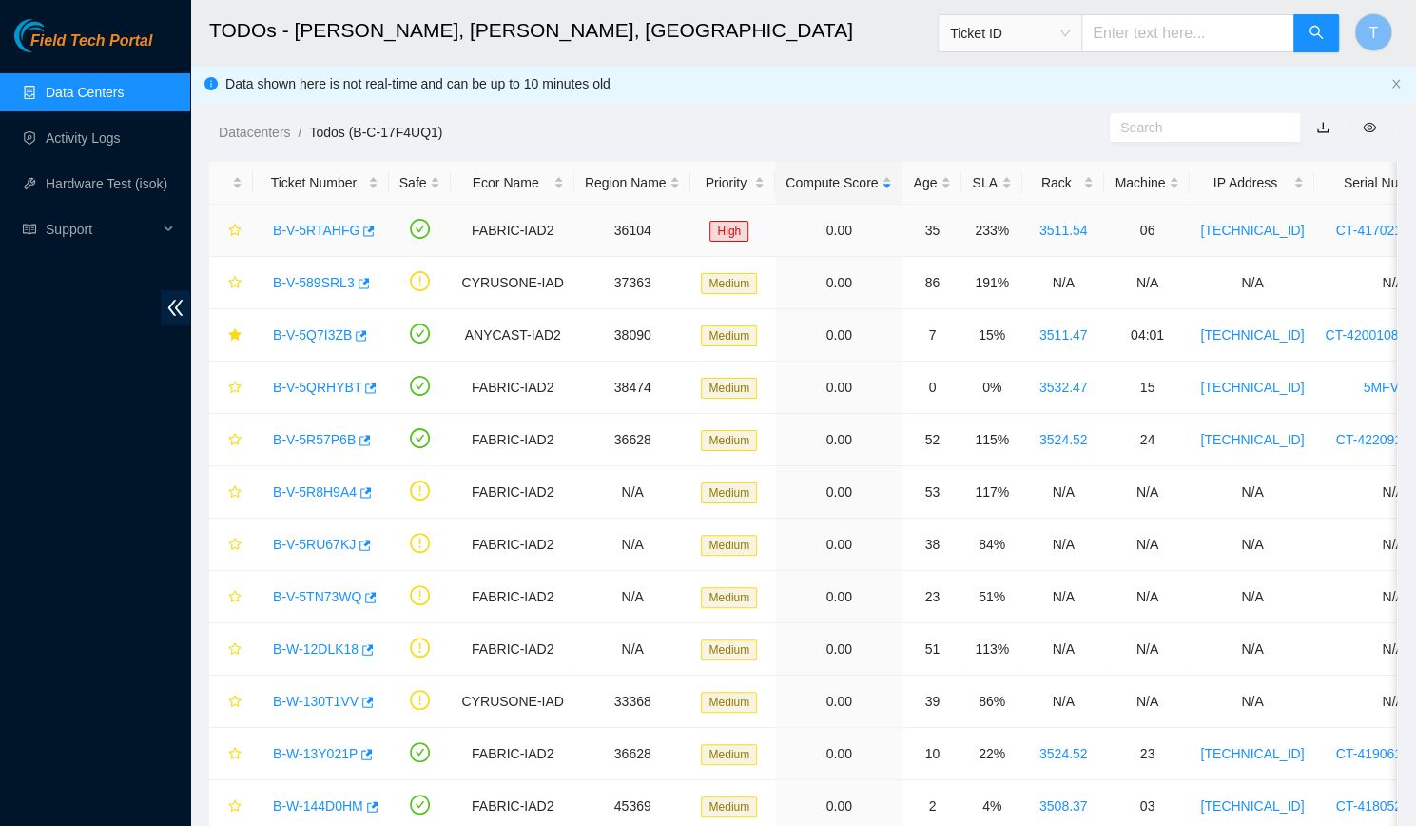
click at [308, 224] on link "B-V-5RTAHFG" at bounding box center [316, 230] width 87 height 15
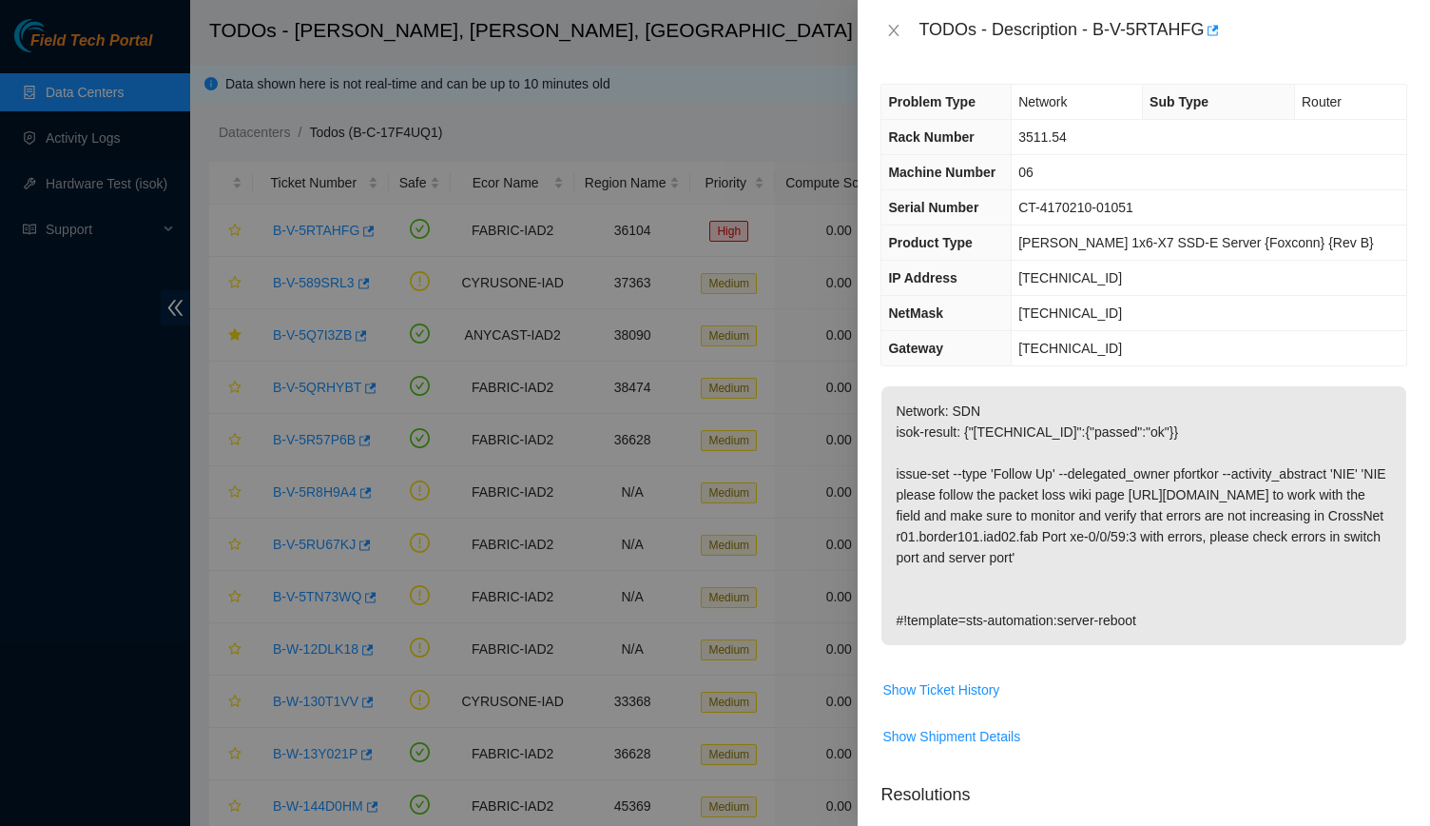
click at [877, 25] on div "TODOs - Description - B-V-5RTAHFG" at bounding box center [1144, 30] width 573 height 61
click at [894, 23] on icon "close" at bounding box center [893, 30] width 15 height 15
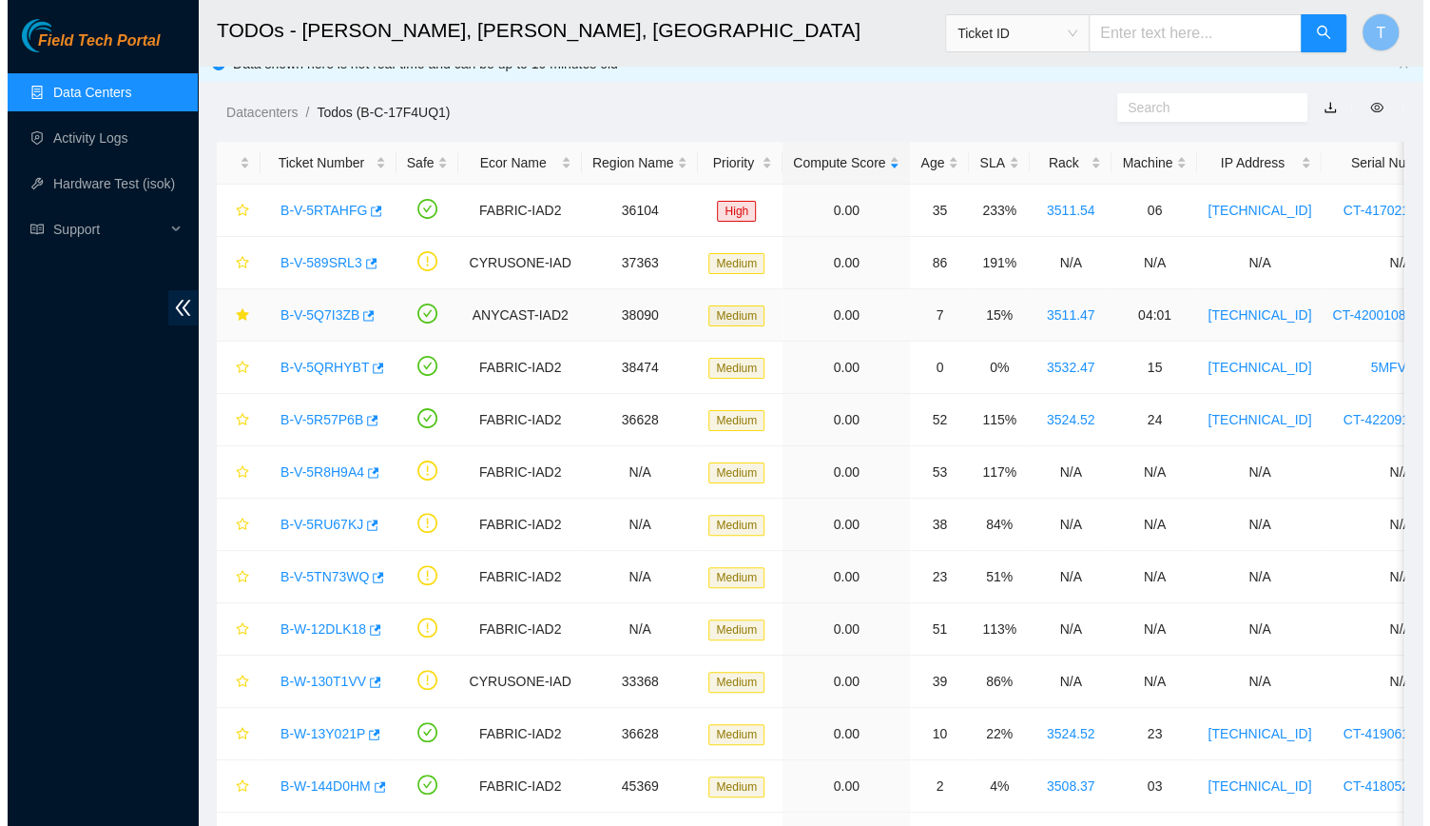
scroll to position [21, 0]
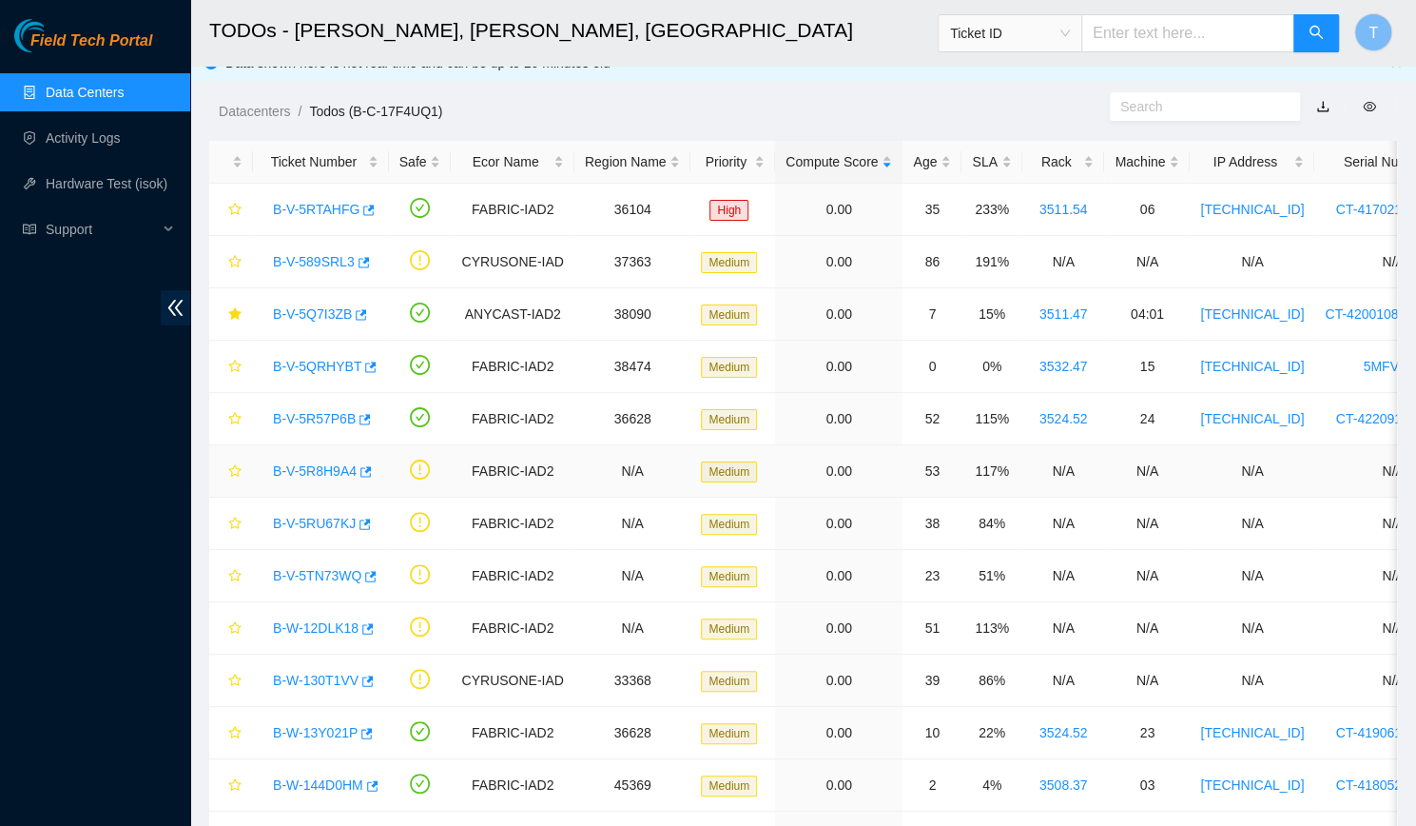
click at [297, 469] on link "B-V-5R8H9A4" at bounding box center [315, 470] width 84 height 15
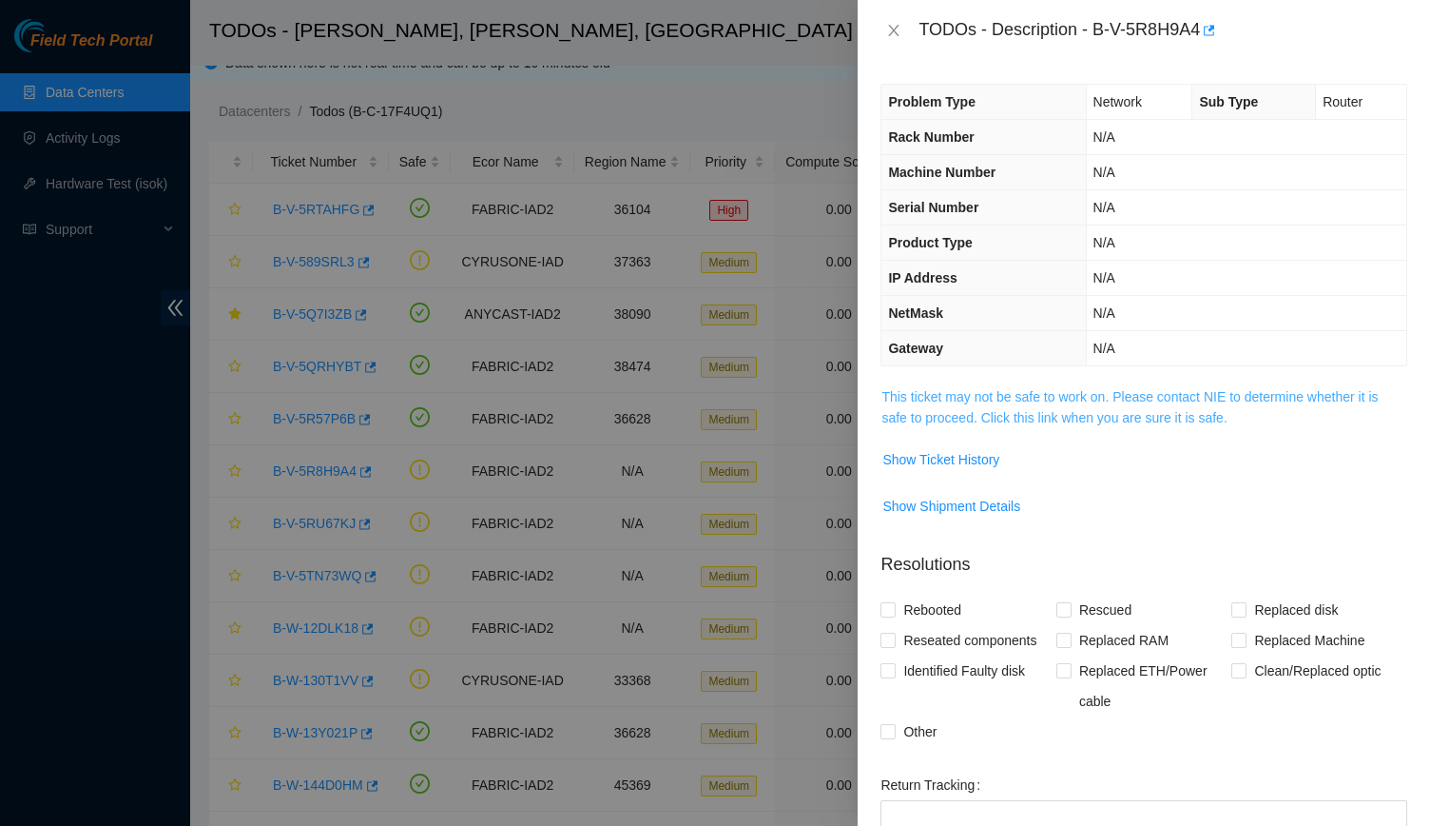
click at [936, 398] on link "This ticket may not be safe to work on. Please contact NIE to determine whether…" at bounding box center [1130, 407] width 496 height 36
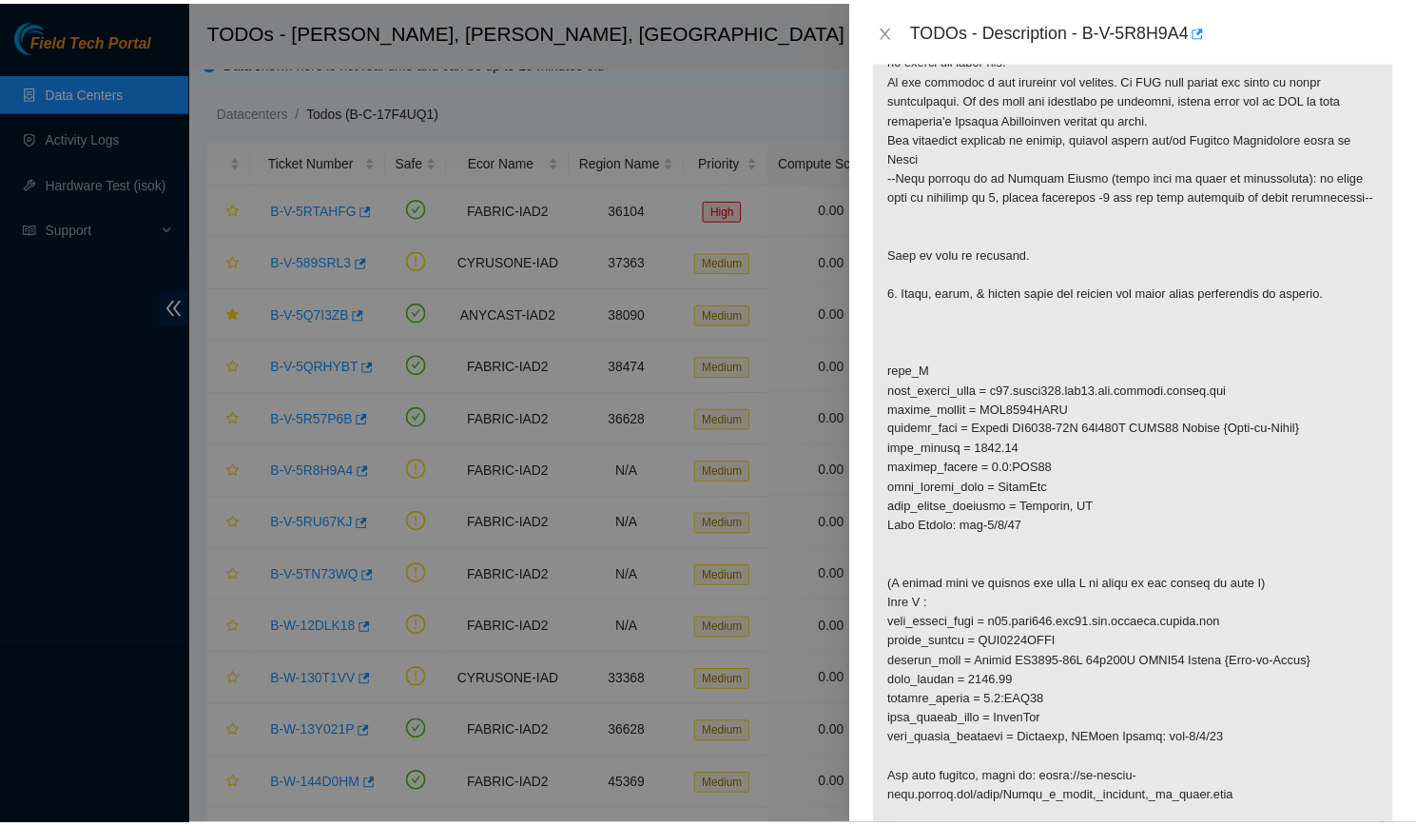
scroll to position [1021, 0]
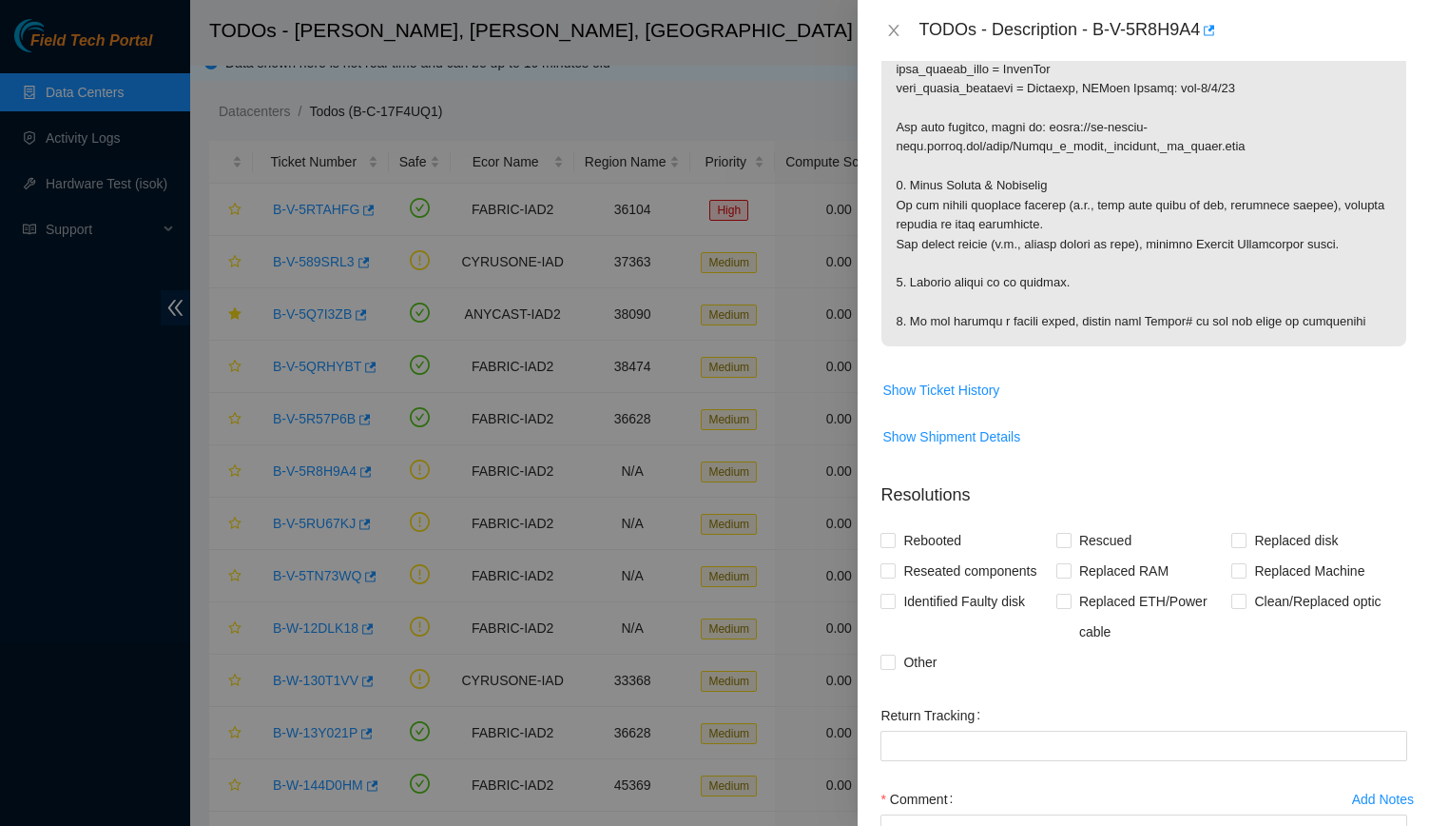
click at [886, 17] on div "TODOs - Description - B-V-5R8H9A4" at bounding box center [1144, 30] width 527 height 30
click at [888, 22] on button "Close" at bounding box center [894, 31] width 27 height 18
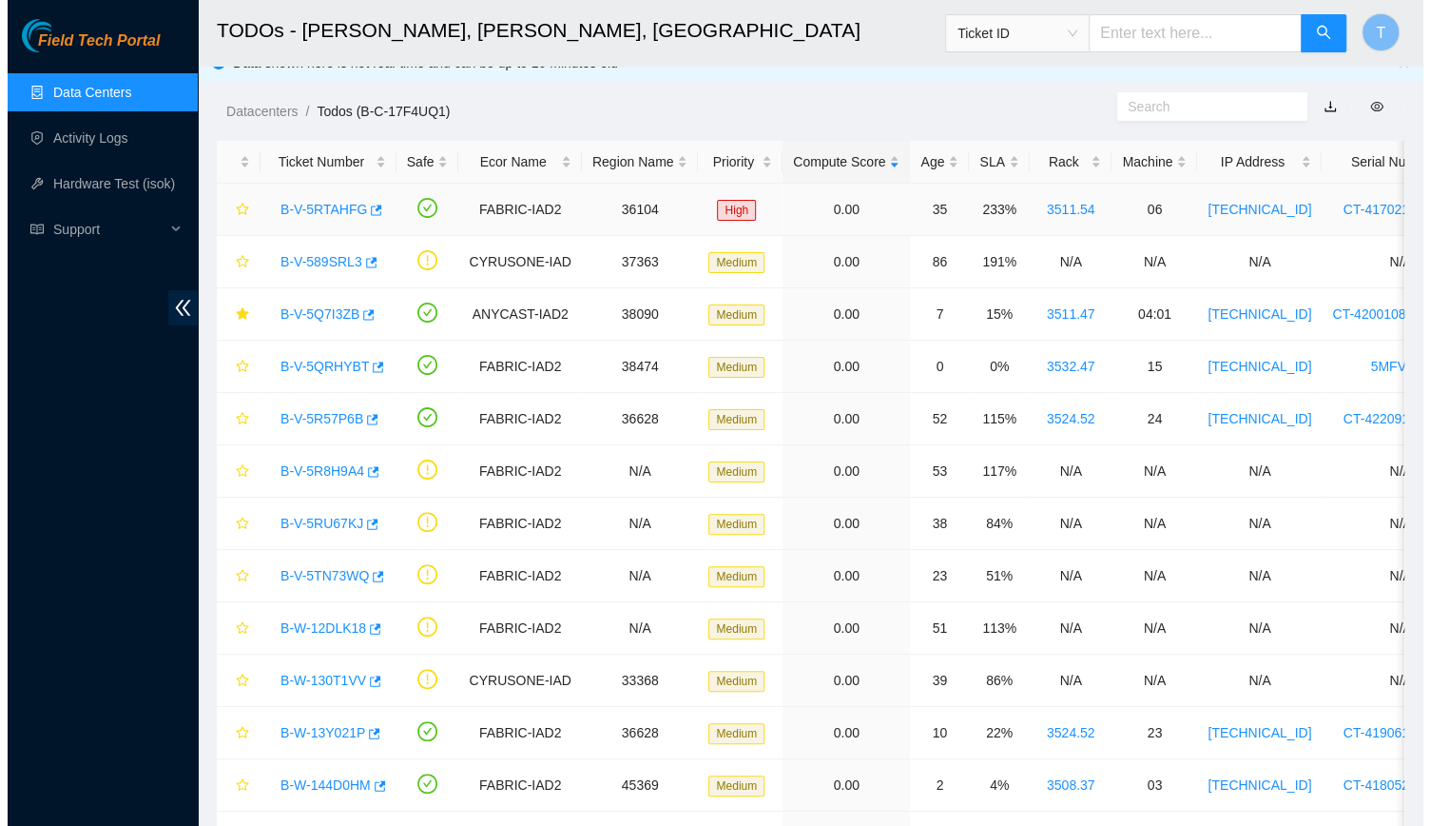
scroll to position [264, 0]
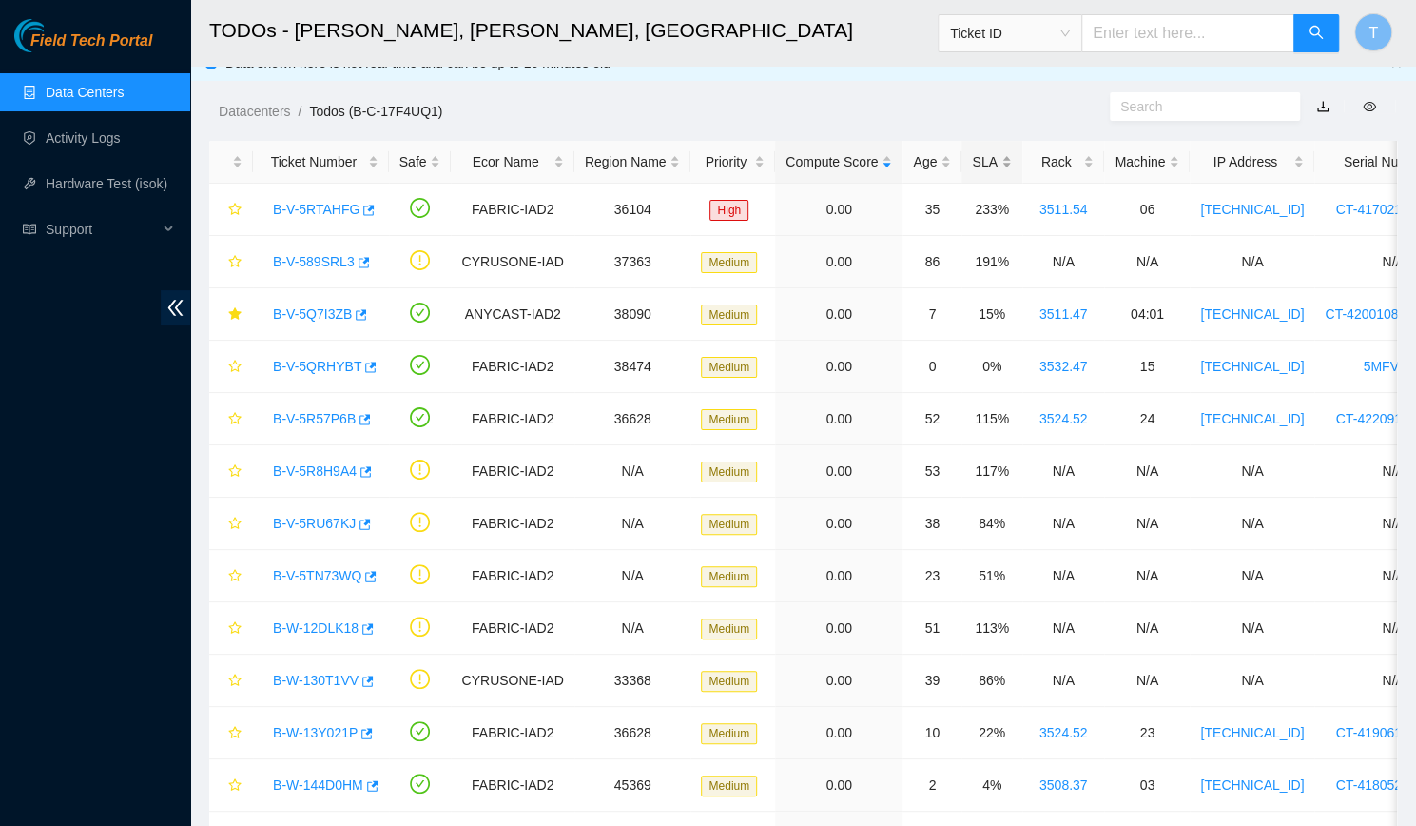
click at [972, 170] on div "SLA" at bounding box center [991, 161] width 39 height 21
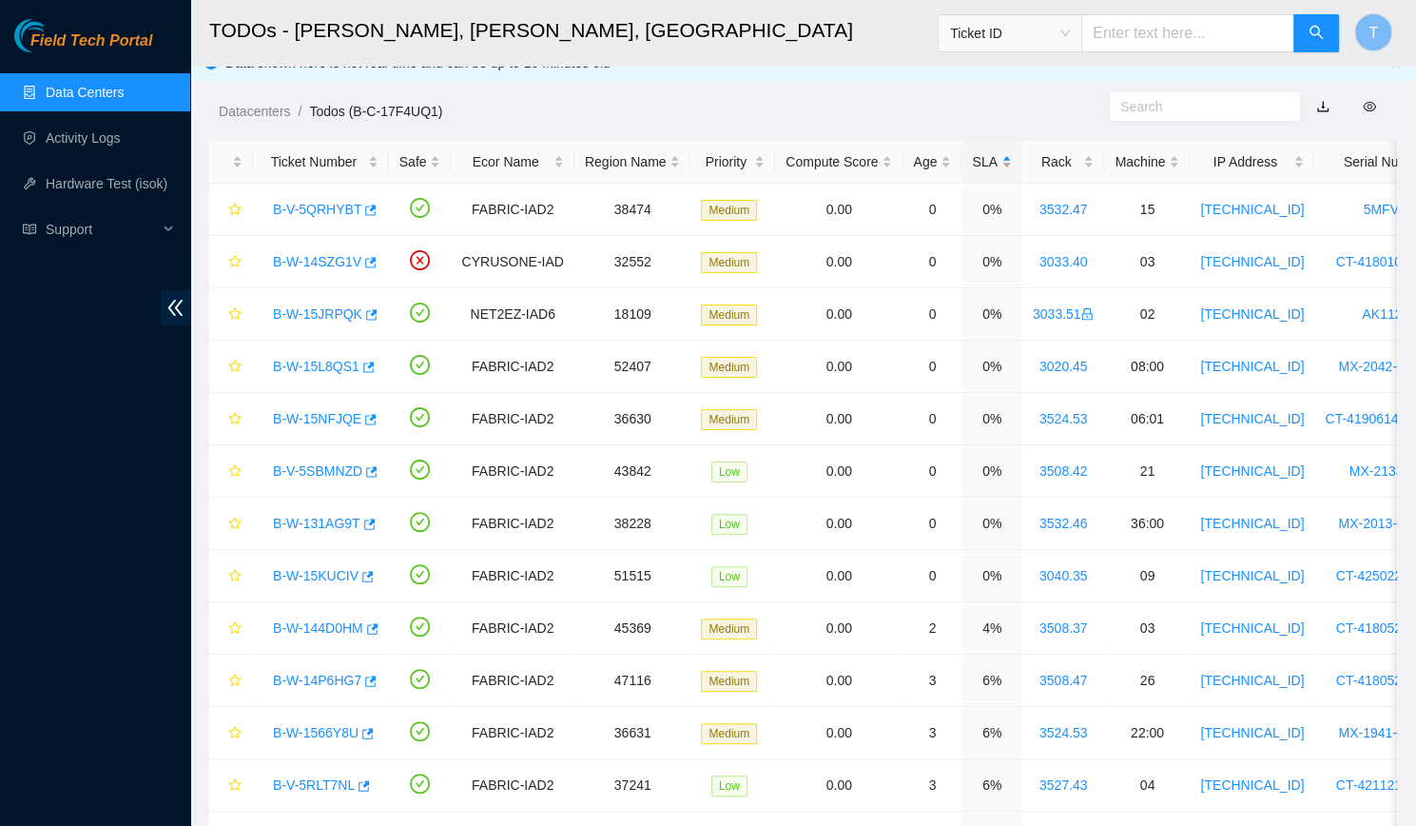
click at [972, 170] on div "SLA" at bounding box center [991, 161] width 39 height 21
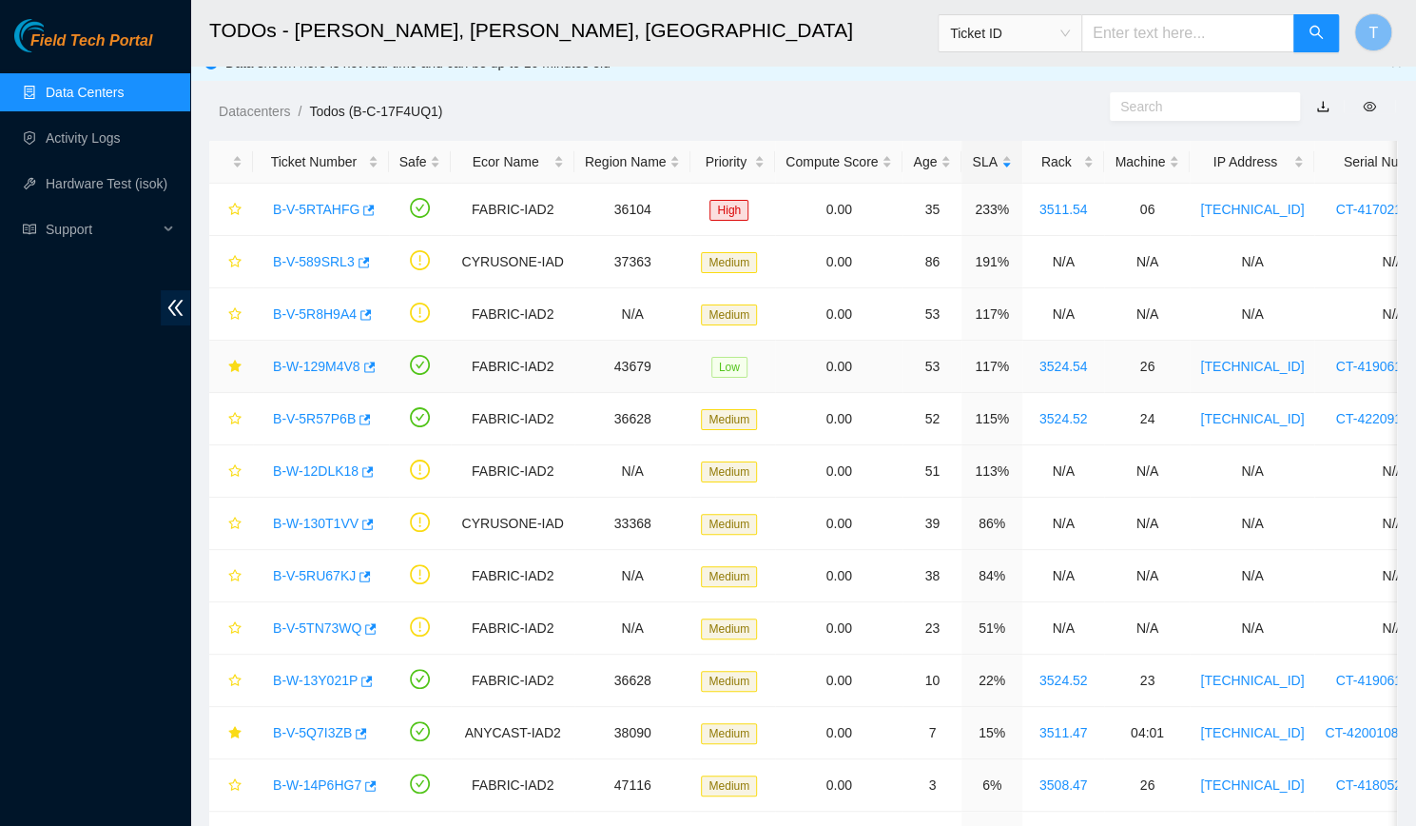
click at [311, 360] on link "B-W-129M4V8" at bounding box center [317, 366] width 88 height 15
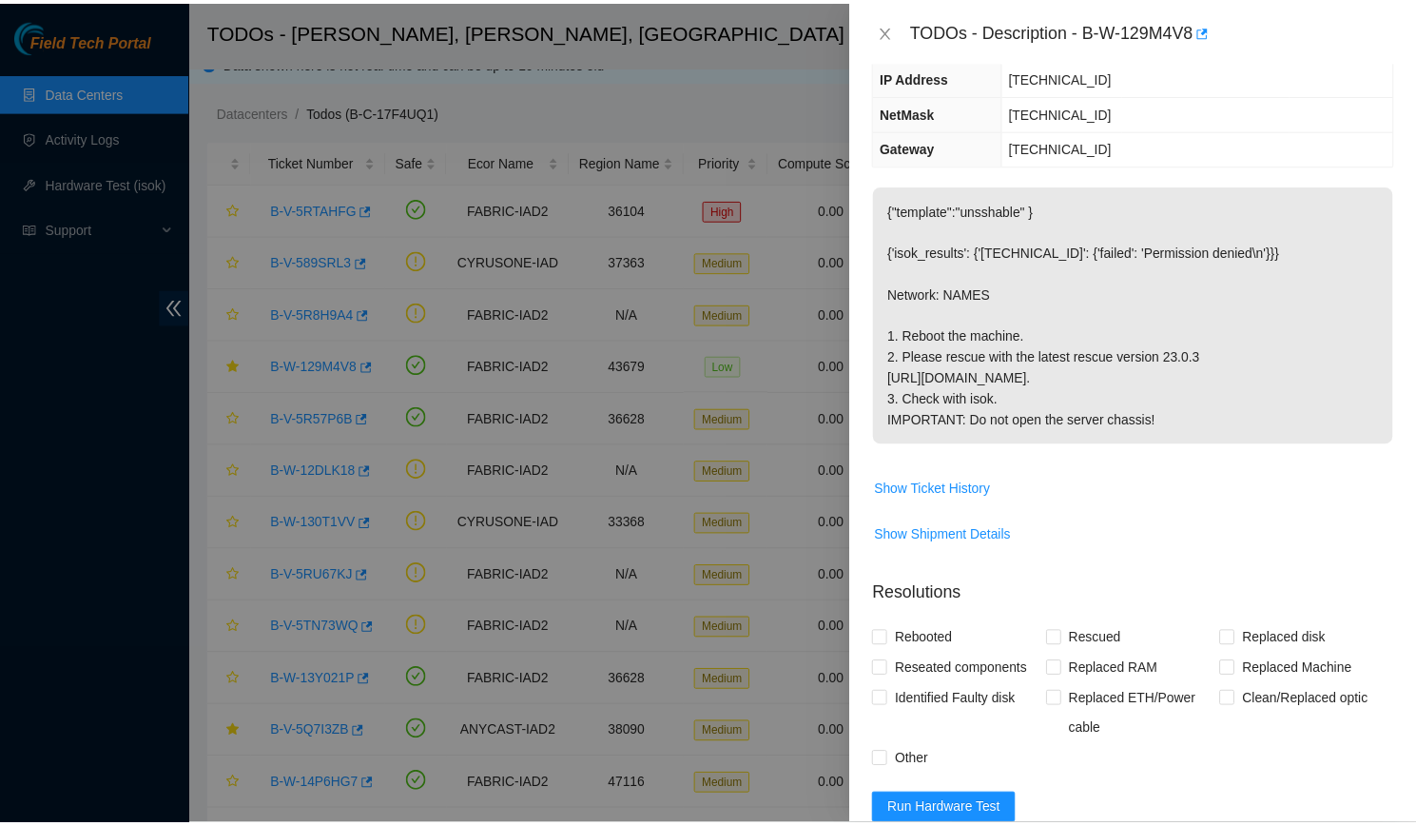
scroll to position [165, 0]
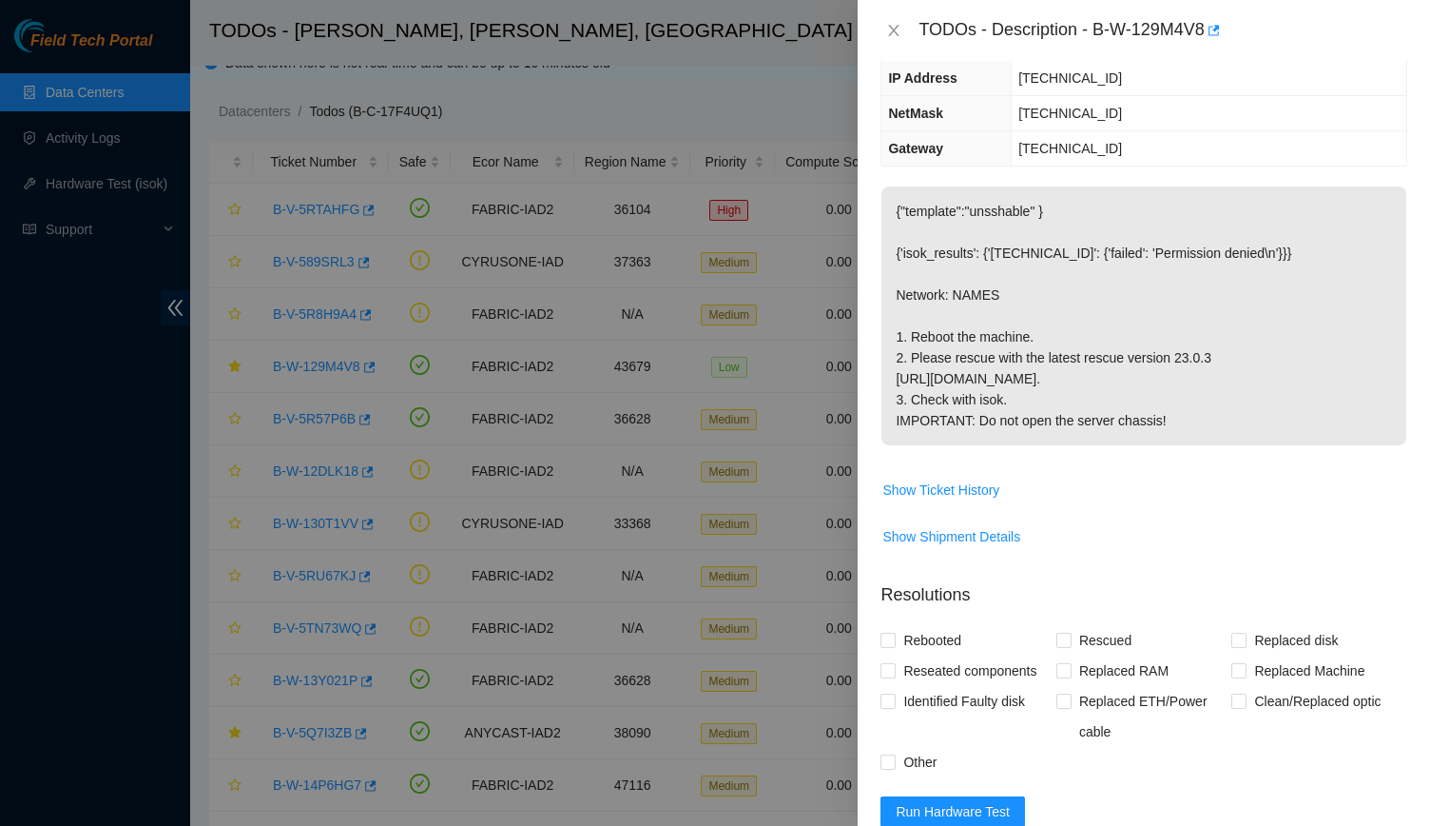
click at [897, 43] on div "TODOs - Description - B-W-129M4V8" at bounding box center [1144, 30] width 527 height 30
click at [887, 16] on div "TODOs - Description - B-W-129M4V8" at bounding box center [1144, 30] width 527 height 30
click at [890, 24] on icon "close" at bounding box center [893, 30] width 15 height 15
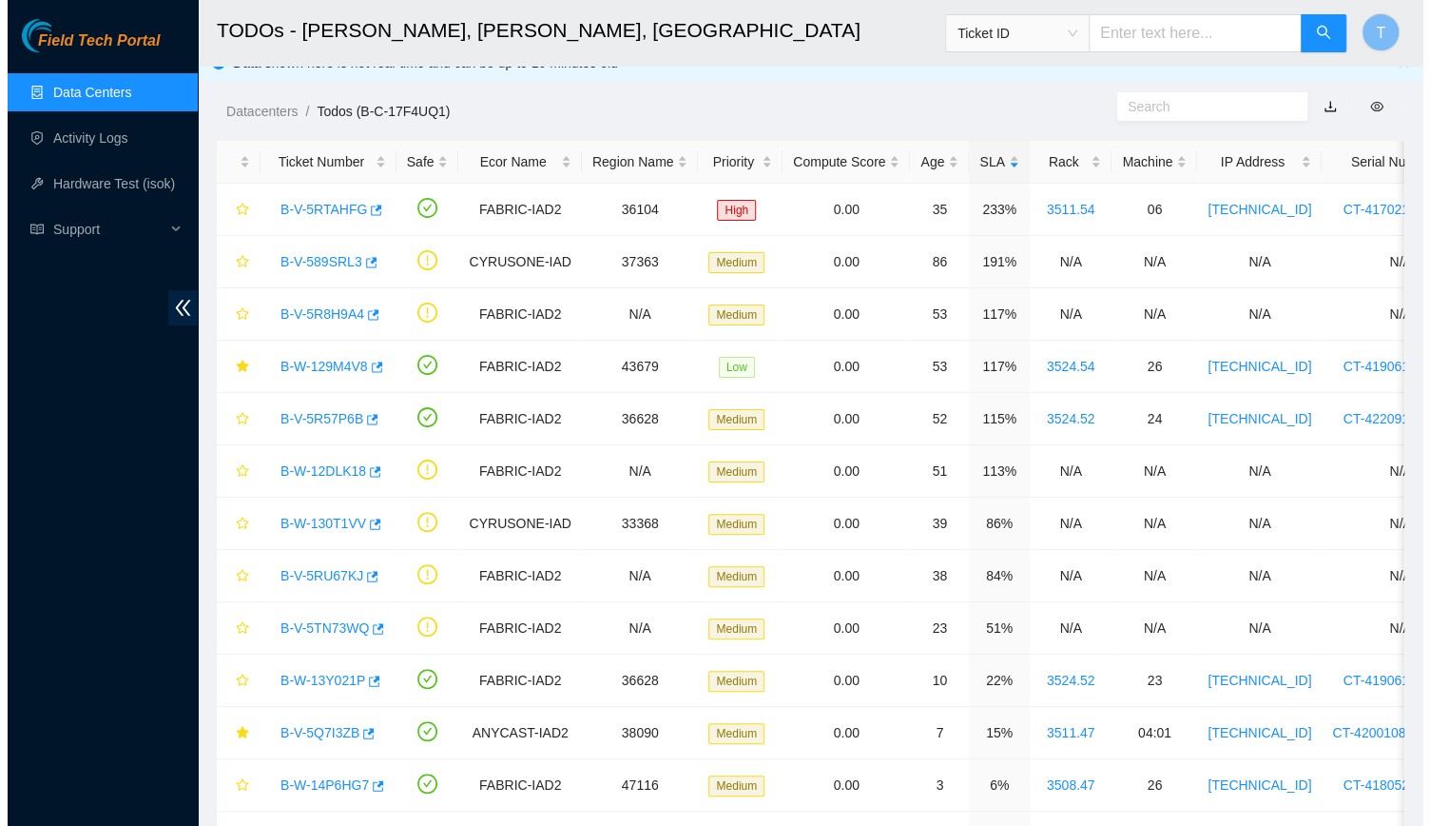
scroll to position [227, 0]
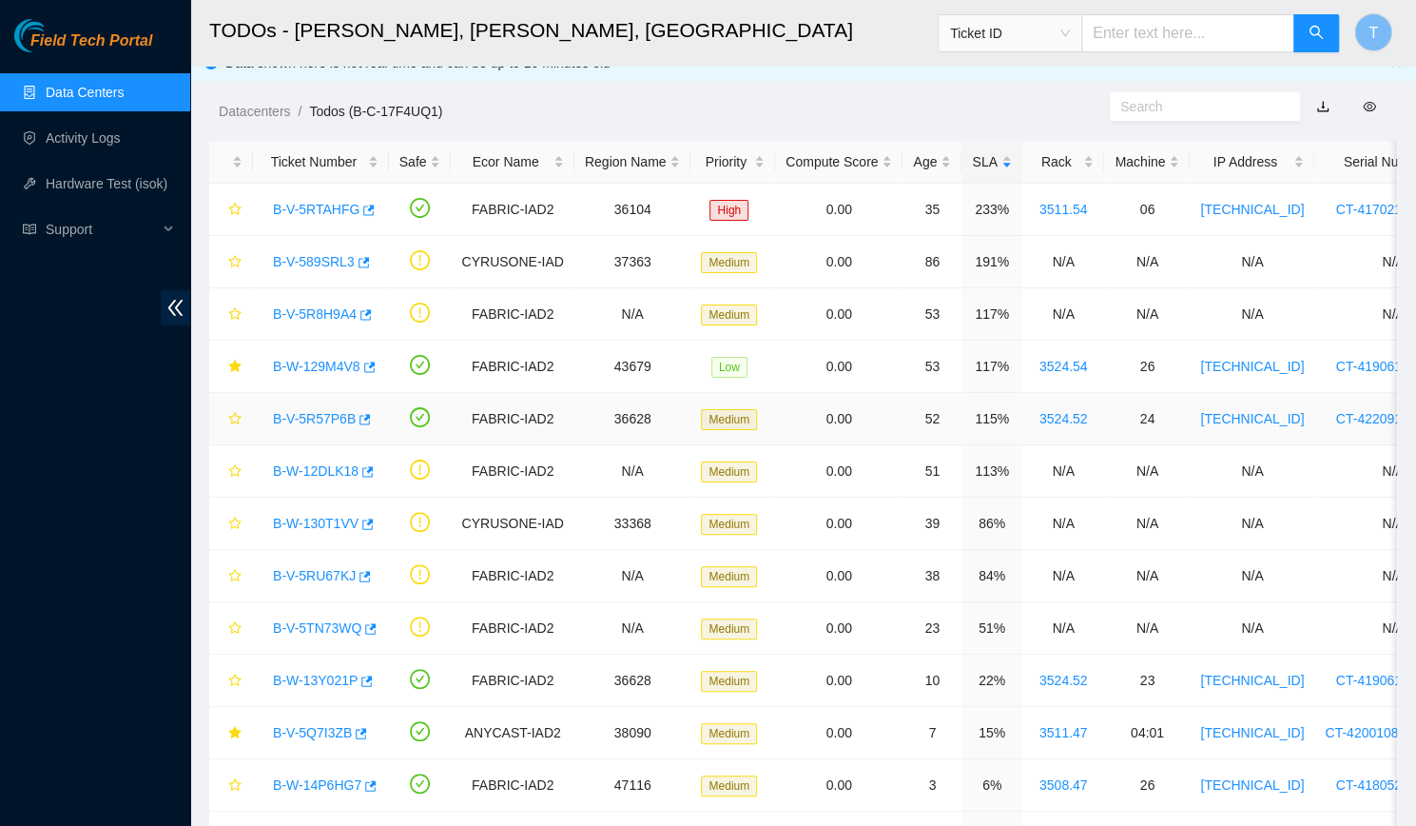
click at [328, 411] on link "B-V-5R57P6B" at bounding box center [314, 418] width 83 height 15
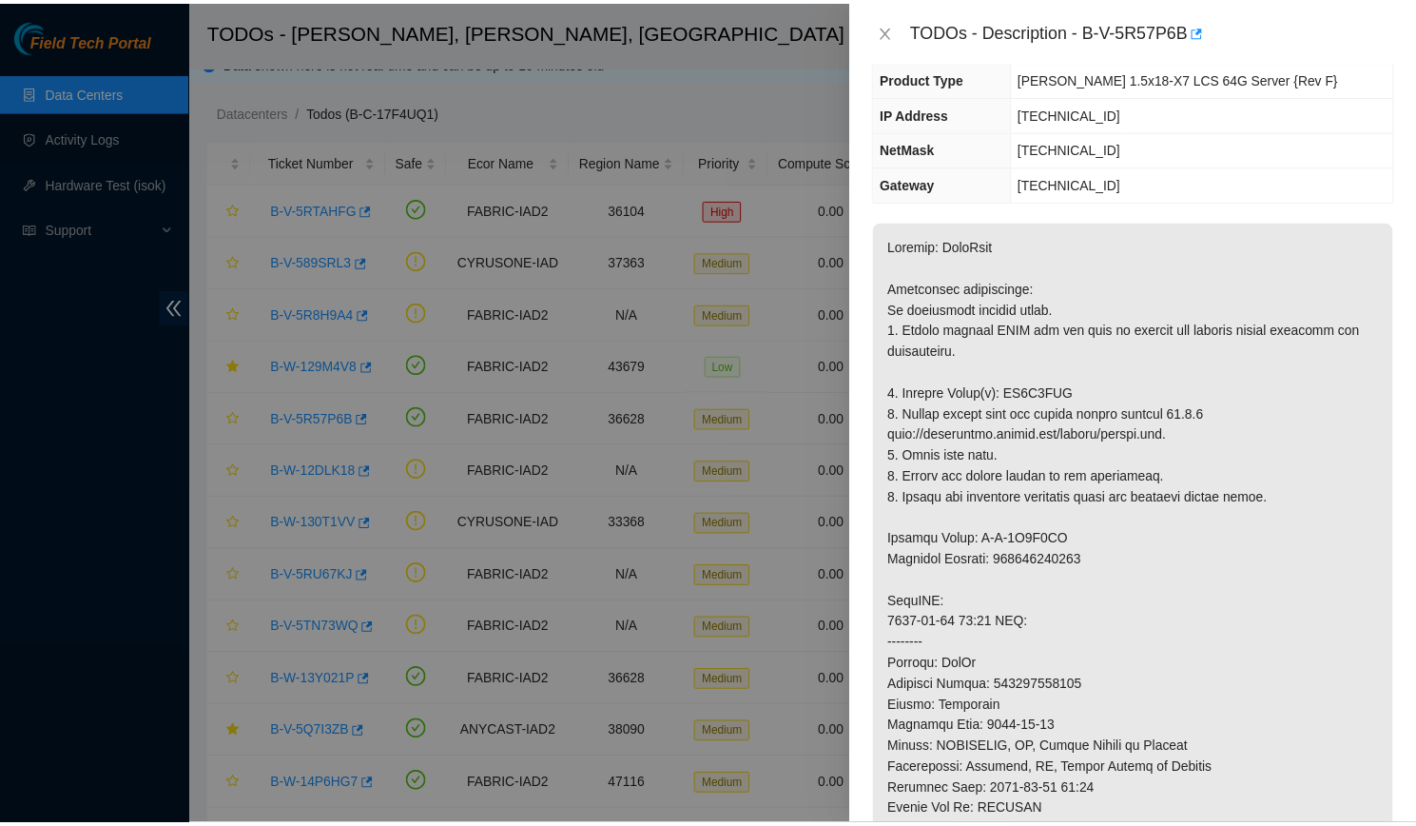
scroll to position [216, 0]
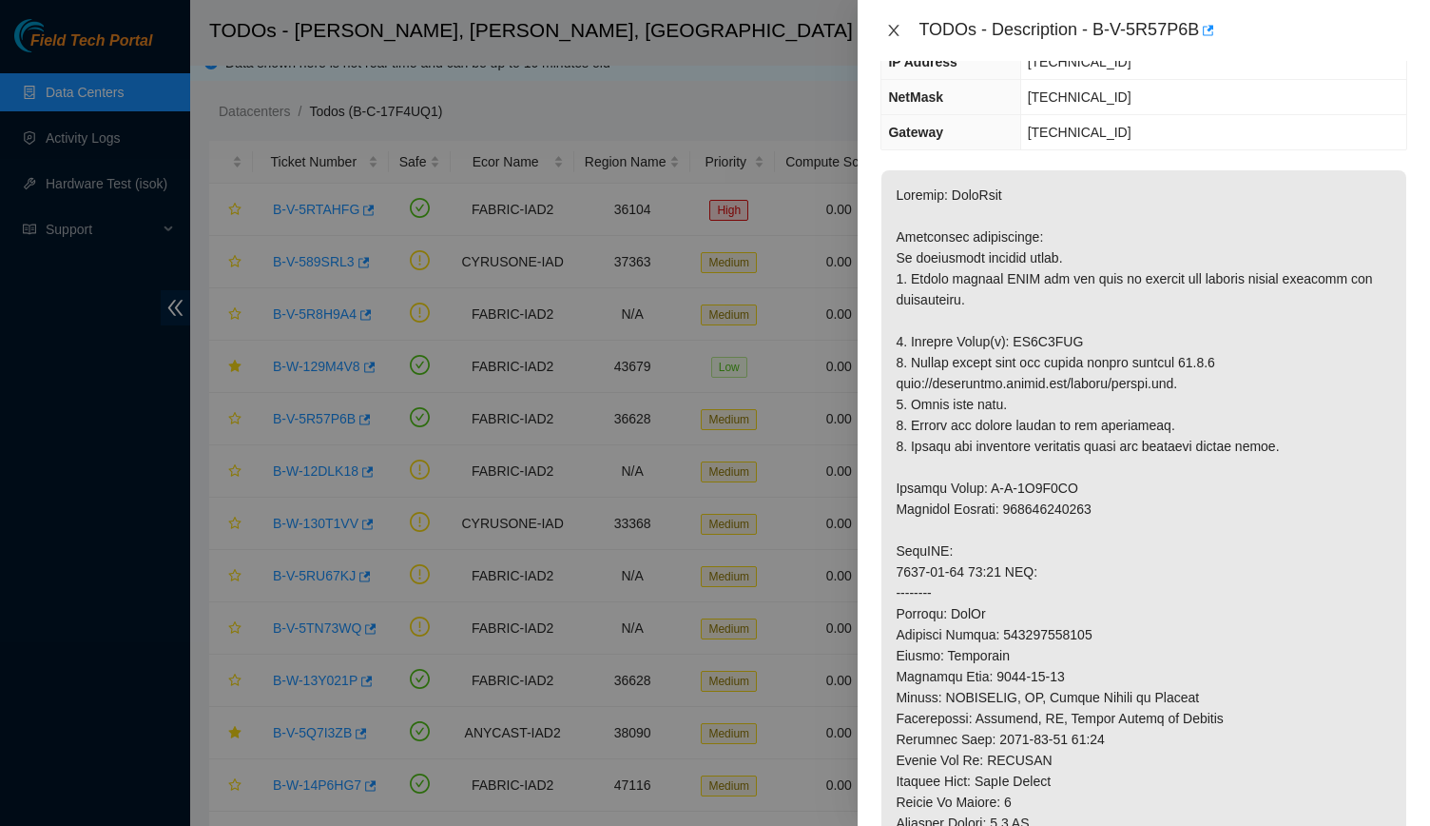
click at [888, 33] on icon "close" at bounding box center [893, 30] width 15 height 15
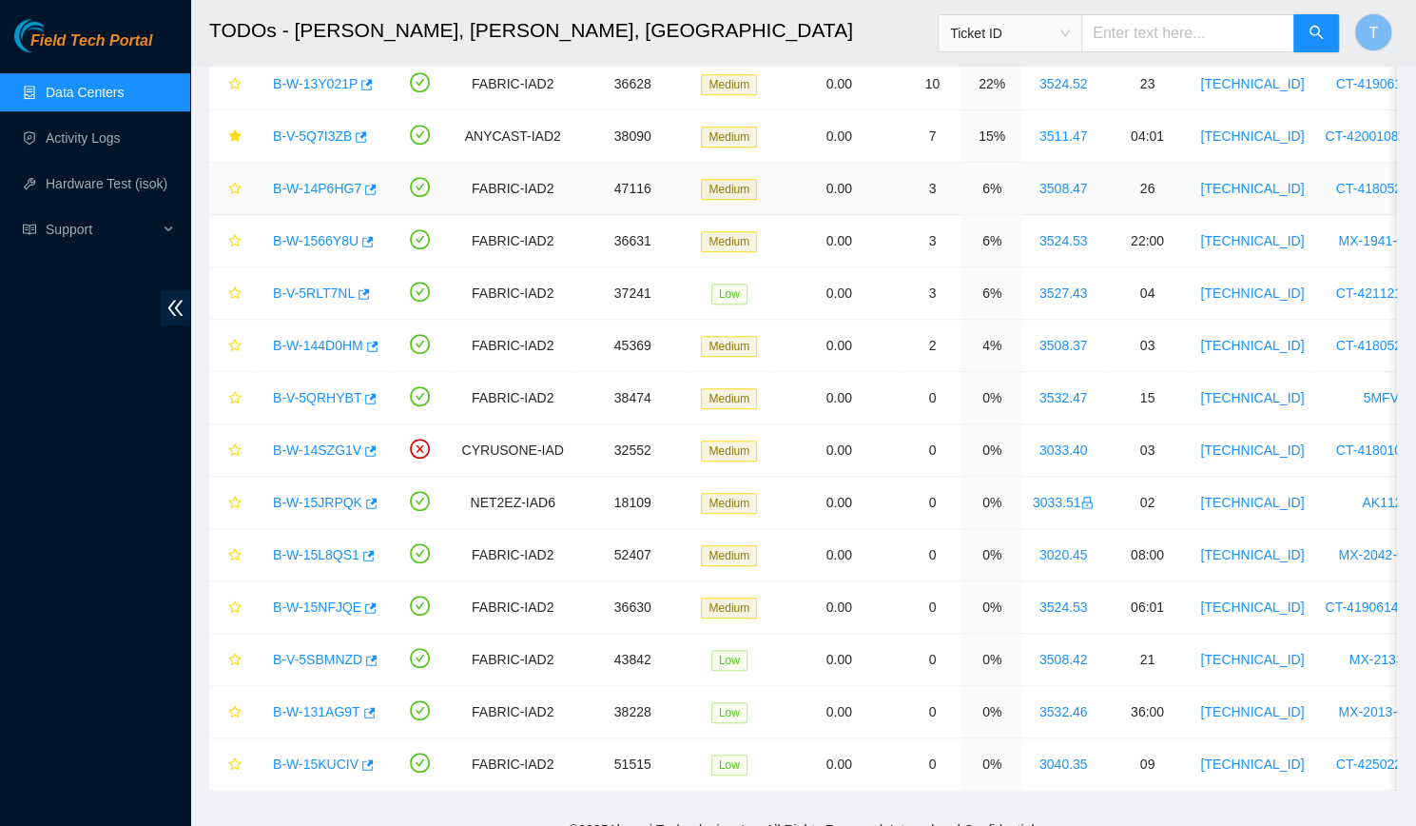
scroll to position [648, 0]
